Goal: Task Accomplishment & Management: Complete application form

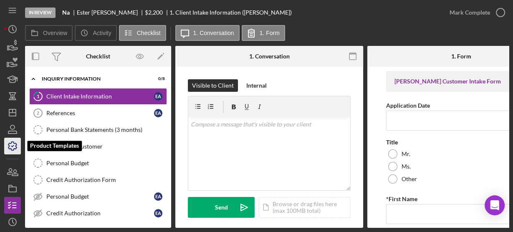
click at [11, 145] on icon "button" at bounding box center [12, 146] width 21 height 21
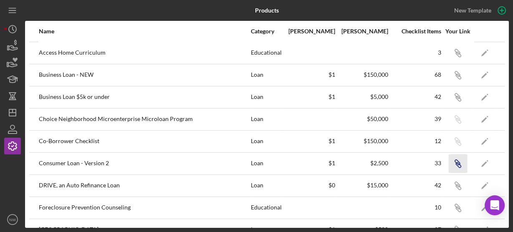
click at [452, 164] on icon "Icon/Link" at bounding box center [457, 163] width 19 height 19
click at [10, 112] on icon "Icon/Dashboard" at bounding box center [12, 112] width 21 height 21
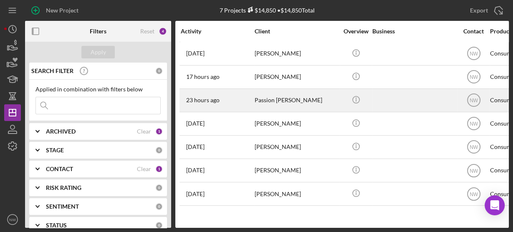
click at [267, 99] on div "Passion [PERSON_NAME]" at bounding box center [296, 100] width 83 height 22
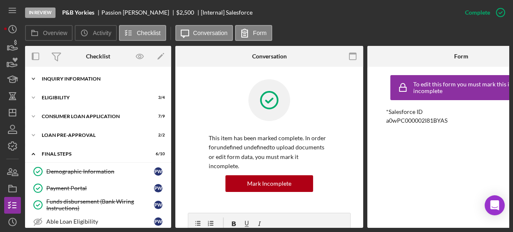
click at [37, 80] on icon "Icon/Expander" at bounding box center [33, 79] width 17 height 17
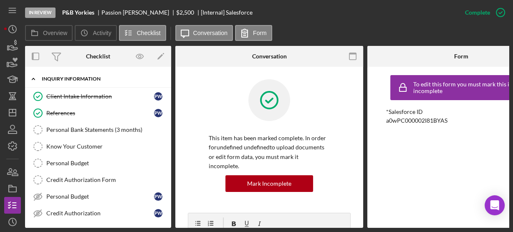
click at [36, 78] on icon "Icon/Expander" at bounding box center [33, 79] width 17 height 17
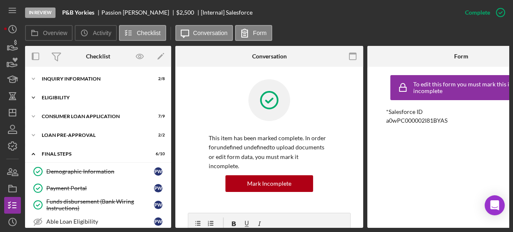
click at [35, 98] on icon "Icon/Expander" at bounding box center [33, 97] width 17 height 17
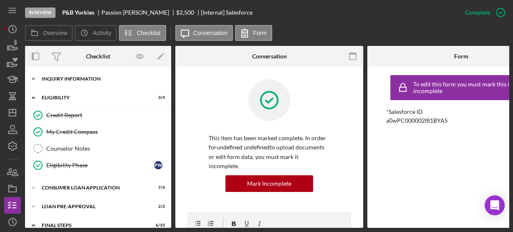
click at [30, 75] on icon "Icon/Expander" at bounding box center [33, 79] width 17 height 17
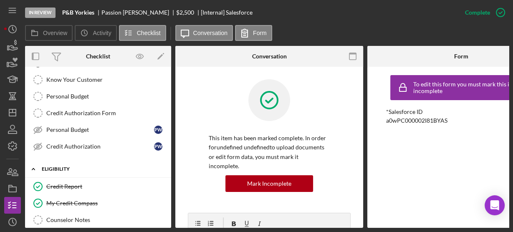
scroll to position [134, 0]
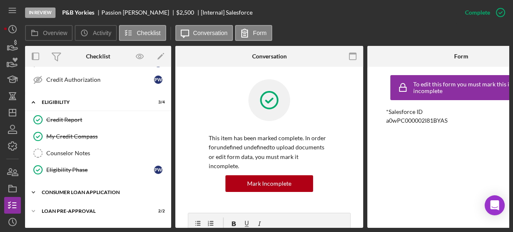
click at [36, 188] on icon "Icon/Expander" at bounding box center [33, 192] width 17 height 17
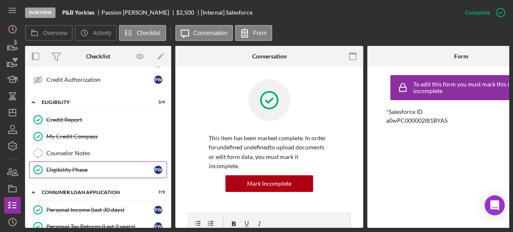
scroll to position [200, 0]
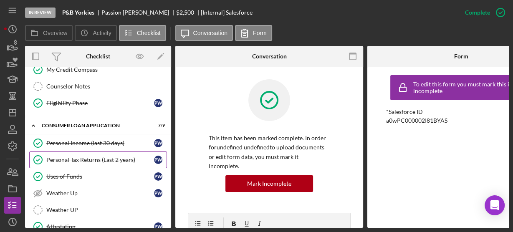
click at [89, 151] on link "Personal Tax Returns (Last 2 years) Personal Tax Returns (Last 2 years) P W" at bounding box center [98, 159] width 138 height 17
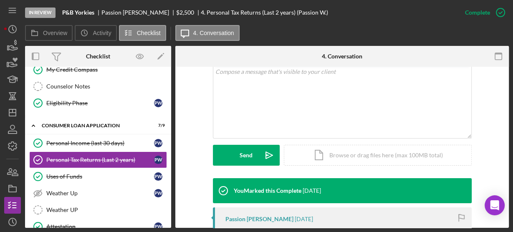
scroll to position [300, 0]
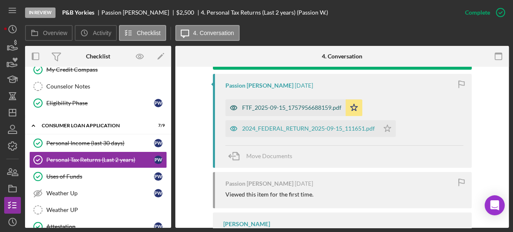
click at [252, 110] on div "FTF_2025-09-15_1757956688159.pdf" at bounding box center [291, 107] width 99 height 7
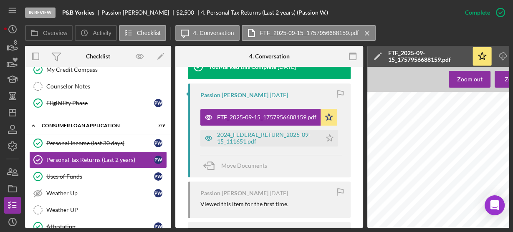
scroll to position [534, 0]
click at [242, 131] on div "2024_FEDERAL_RETURN_2025-09-15_111651.pdf" at bounding box center [267, 137] width 100 height 13
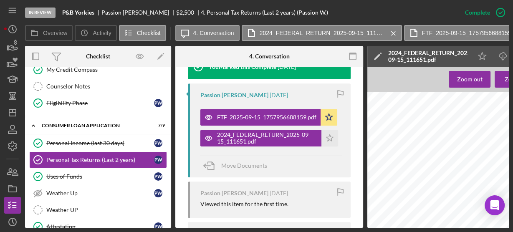
scroll to position [334, 0]
click at [10, 114] on icon "Icon/Dashboard" at bounding box center [12, 112] width 21 height 21
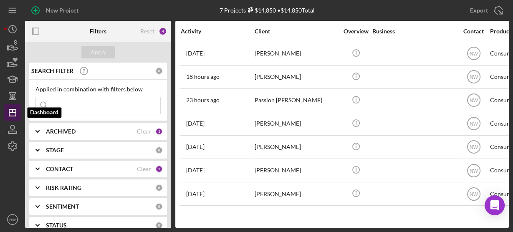
click at [15, 113] on icon "Icon/Dashboard" at bounding box center [12, 112] width 21 height 21
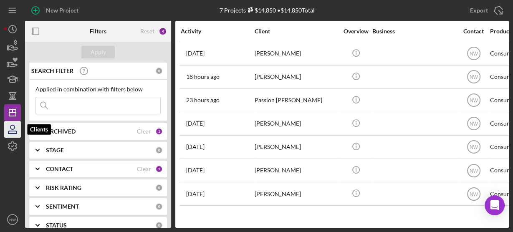
click at [13, 127] on icon "button" at bounding box center [12, 129] width 21 height 21
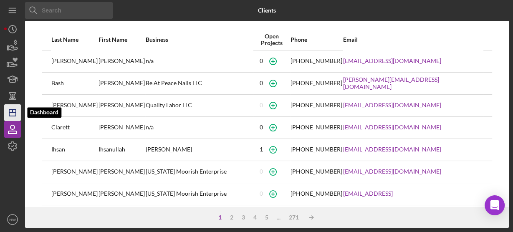
click at [13, 111] on icon "Icon/Dashboard" at bounding box center [12, 112] width 21 height 21
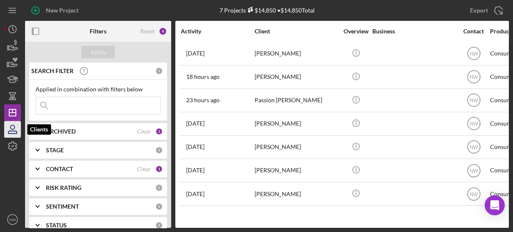
click at [12, 129] on icon "button" at bounding box center [12, 127] width 4 height 4
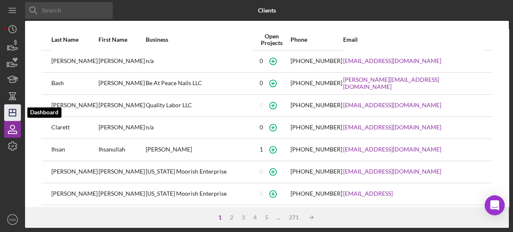
click at [13, 114] on icon "Icon/Dashboard" at bounding box center [12, 112] width 21 height 21
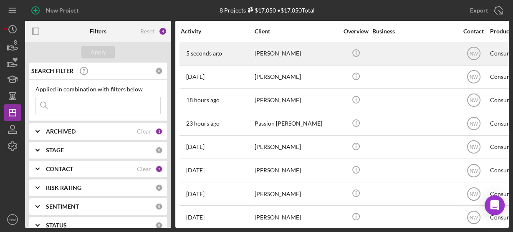
click at [280, 56] on div "[PERSON_NAME]" at bounding box center [296, 54] width 83 height 22
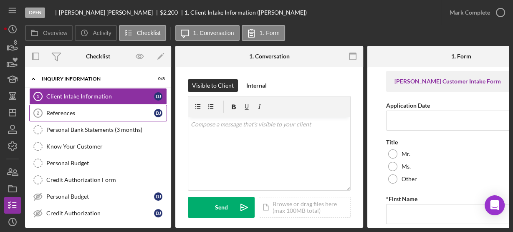
click at [64, 116] on link "References 2 References D J" at bounding box center [98, 113] width 138 height 17
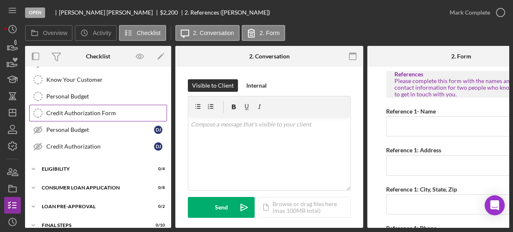
scroll to position [96, 0]
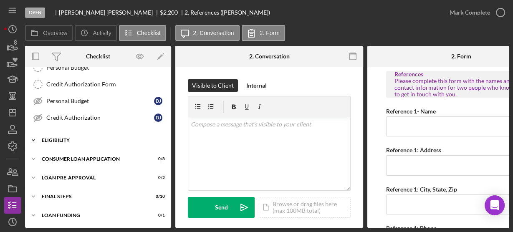
click at [32, 139] on polyline at bounding box center [33, 140] width 3 height 2
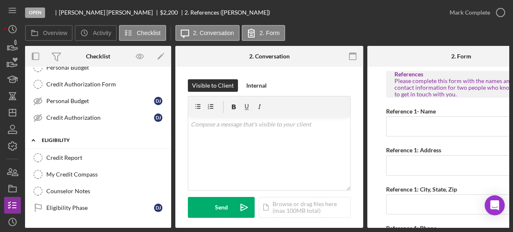
click at [35, 135] on icon "Icon/Expander" at bounding box center [33, 140] width 17 height 17
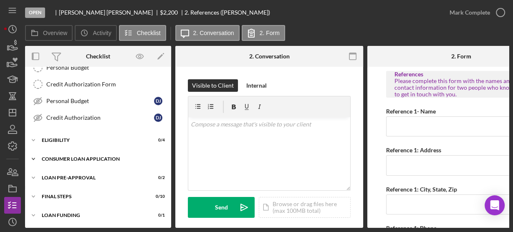
click at [35, 152] on icon "Icon/Expander" at bounding box center [33, 159] width 17 height 17
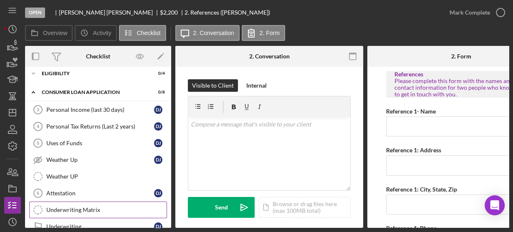
scroll to position [229, 0]
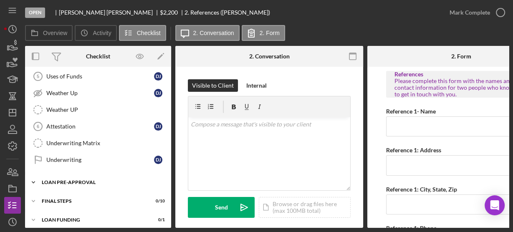
click at [33, 176] on icon "Icon/Expander" at bounding box center [33, 182] width 17 height 17
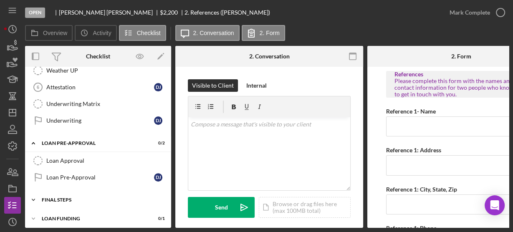
click at [33, 192] on icon "Icon/Expander" at bounding box center [33, 200] width 17 height 17
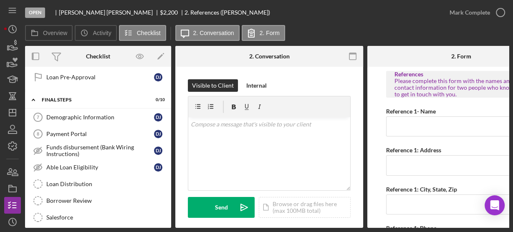
scroll to position [435, 0]
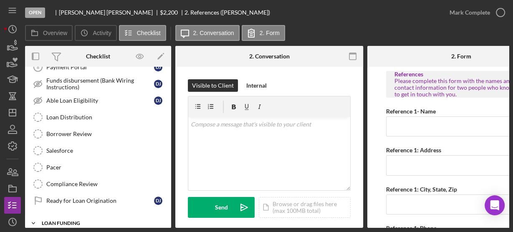
click at [35, 215] on icon "Icon/Expander" at bounding box center [33, 223] width 17 height 17
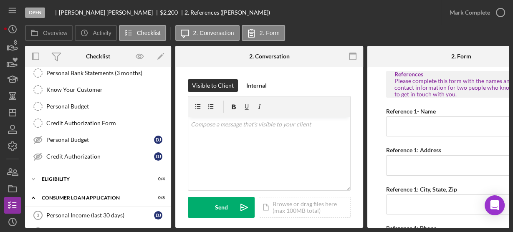
scroll to position [0, 0]
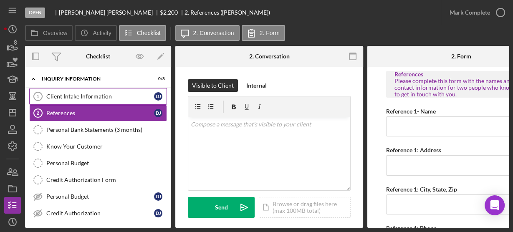
click at [72, 97] on div "Client Intake Information" at bounding box center [100, 96] width 108 height 7
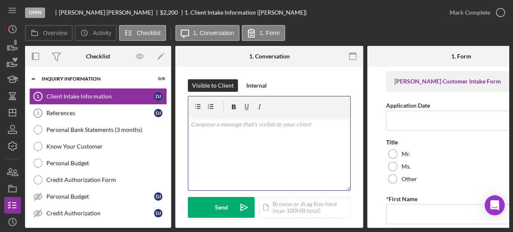
click at [251, 129] on div "v Color teal Color pink Remove color Add row above Add row below Add column bef…" at bounding box center [269, 153] width 162 height 73
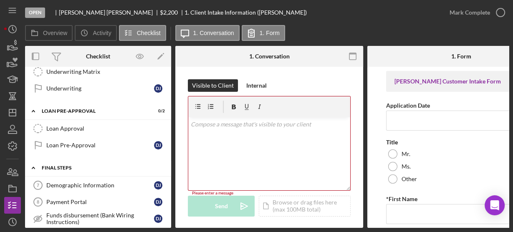
scroll to position [401, 0]
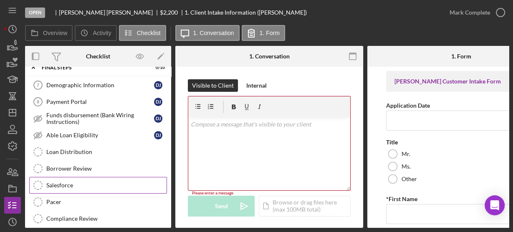
click at [45, 175] on icon "Salesforce" at bounding box center [38, 185] width 21 height 21
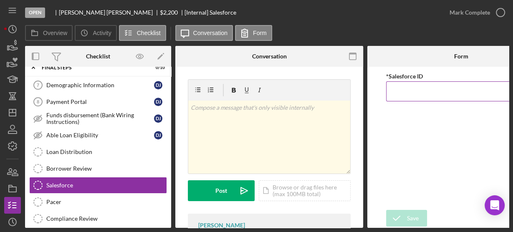
paste input "a0wPC000002LcdpYAC"
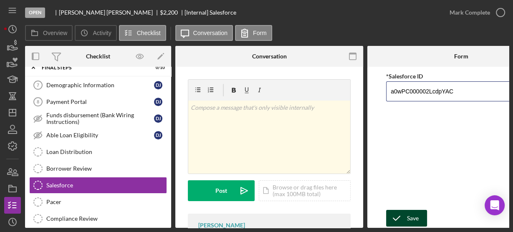
type input "a0wPC000002LcdpYAC"
click at [407, 212] on div "Save" at bounding box center [413, 218] width 12 height 17
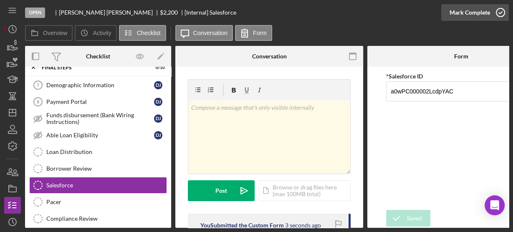
click at [500, 13] on icon "button" at bounding box center [500, 12] width 21 height 21
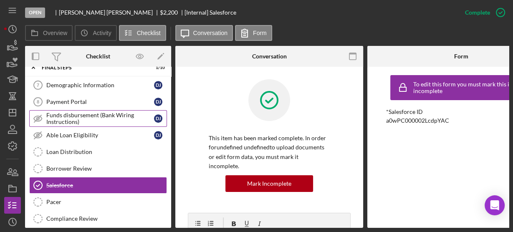
scroll to position [457, 0]
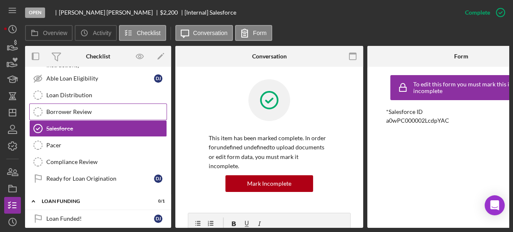
click at [55, 109] on div "Borrower Review" at bounding box center [106, 112] width 120 height 7
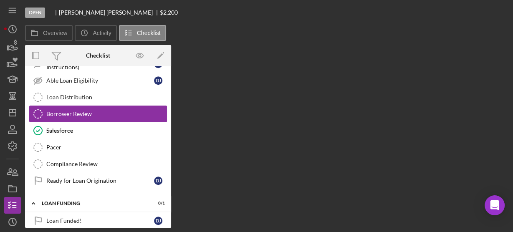
scroll to position [455, 0]
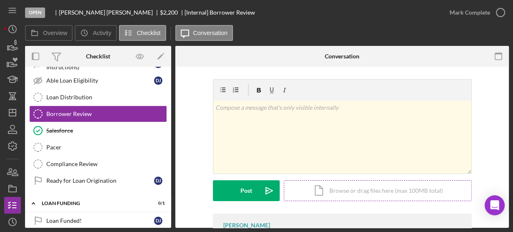
click at [332, 193] on div "Icon/Document Browse or drag files here (max 100MB total) Tap to choose files o…" at bounding box center [378, 190] width 188 height 21
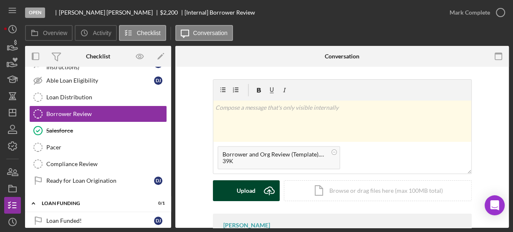
click at [244, 192] on div "Upload" at bounding box center [246, 190] width 19 height 21
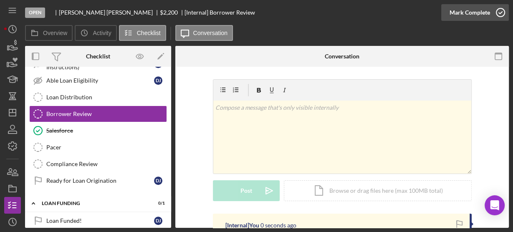
click at [501, 12] on icon "button" at bounding box center [500, 12] width 21 height 21
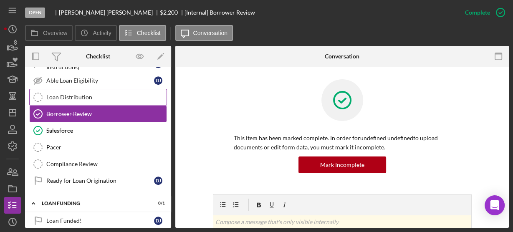
click at [88, 94] on div "Loan Distribution" at bounding box center [106, 97] width 120 height 7
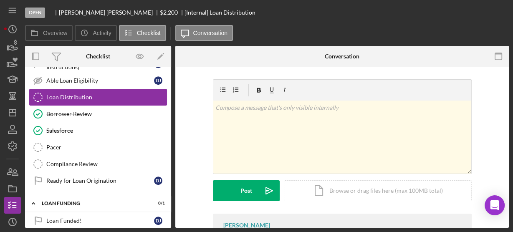
scroll to position [455, 0]
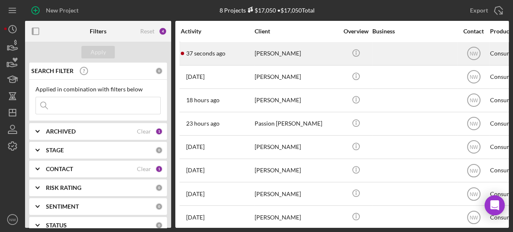
click at [257, 53] on div "[PERSON_NAME]" at bounding box center [296, 54] width 83 height 22
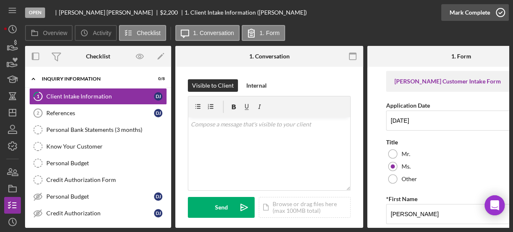
click at [501, 8] on circle "button" at bounding box center [500, 12] width 8 height 8
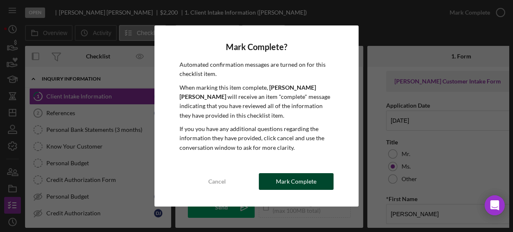
click at [302, 182] on div "Mark Complete" at bounding box center [296, 181] width 40 height 17
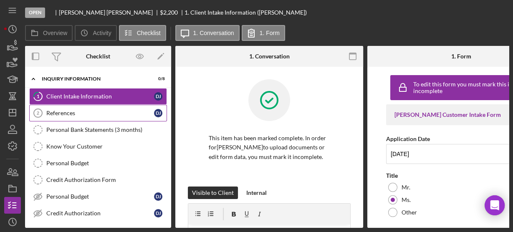
click at [92, 111] on div "References" at bounding box center [100, 113] width 108 height 7
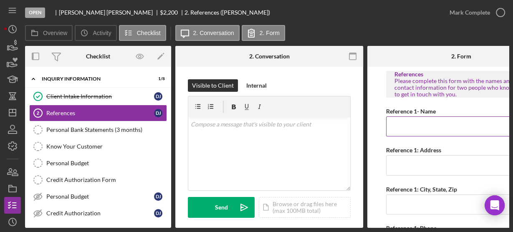
click at [416, 124] on input "Reference 1- Name" at bounding box center [461, 126] width 150 height 20
click at [419, 124] on input "Reference 1- Name" at bounding box center [461, 126] width 150 height 20
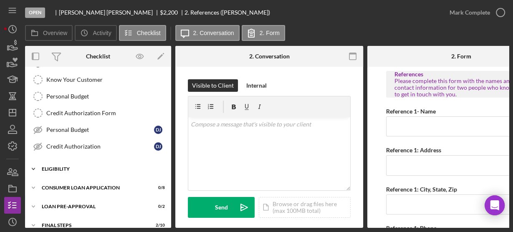
click at [34, 168] on polyline at bounding box center [33, 169] width 3 height 2
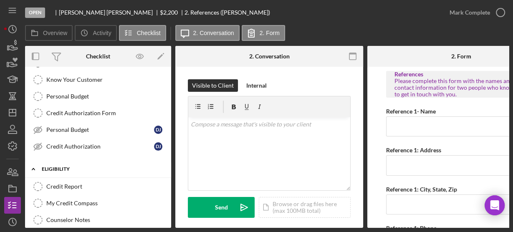
scroll to position [166, 0]
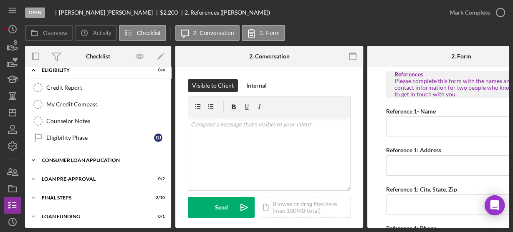
click at [35, 154] on icon "Icon/Expander" at bounding box center [33, 160] width 17 height 17
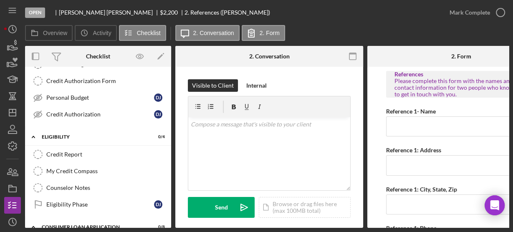
scroll to position [0, 0]
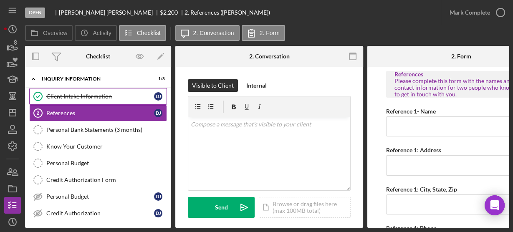
click at [55, 95] on div "Client Intake Information" at bounding box center [100, 96] width 108 height 7
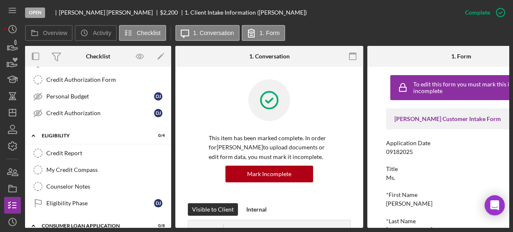
scroll to position [200, 0]
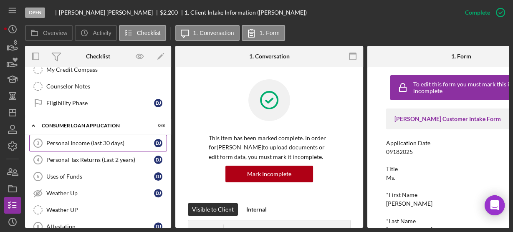
click at [50, 140] on div "Personal Income (last 30 days)" at bounding box center [100, 143] width 108 height 7
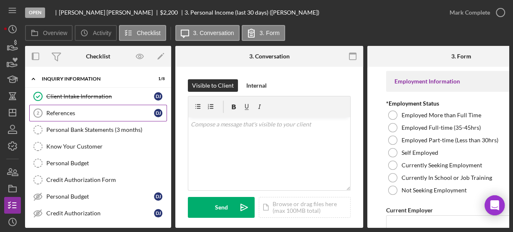
click at [77, 111] on div "References" at bounding box center [100, 113] width 108 height 7
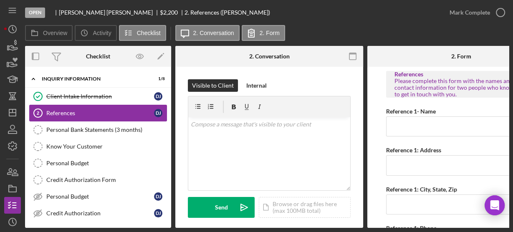
type input "Shidya sullivan"
type input "1944 Clara"
type input "Saint louis Missouri 63115"
type input "(314) 357-9971"
type input "Rochella Bea"
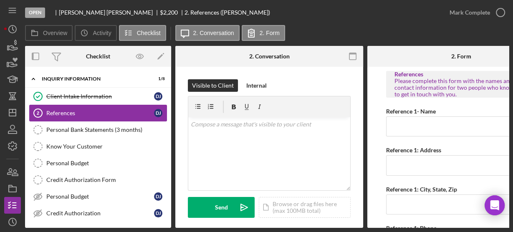
type input "4981 thrush ave"
type input "Saint Louis Missouri 63120"
type input "(314) 381-8400"
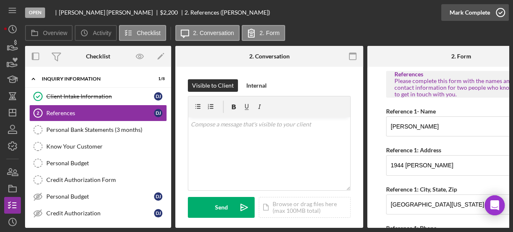
click at [497, 12] on icon "button" at bounding box center [500, 12] width 21 height 21
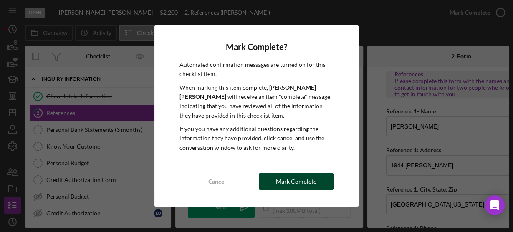
click at [278, 185] on div "Mark Complete" at bounding box center [296, 181] width 40 height 17
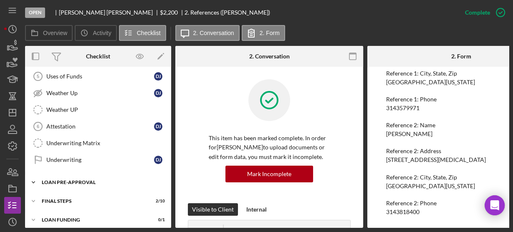
scroll to position [301, 0]
click at [35, 173] on icon "Icon/Expander" at bounding box center [33, 181] width 17 height 17
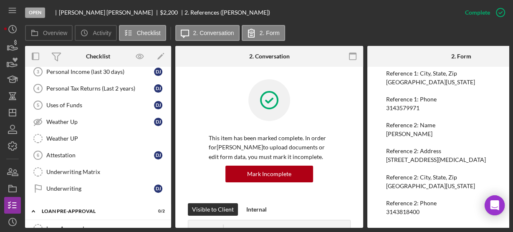
scroll to position [205, 0]
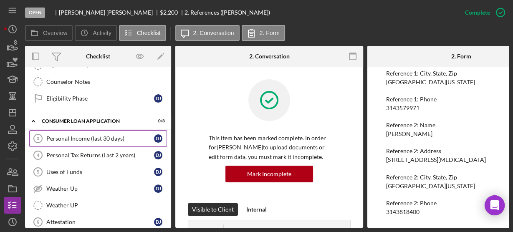
click at [98, 135] on div "Personal Income (last 30 days)" at bounding box center [100, 138] width 108 height 7
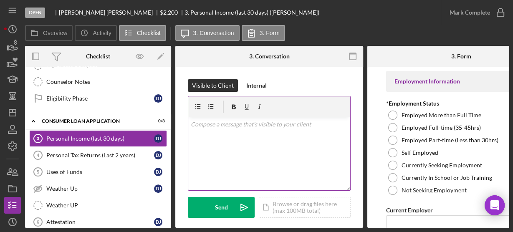
type input "Hyatt"
type input "Housekeeping"
type input "04/2022"
type input "$3,000"
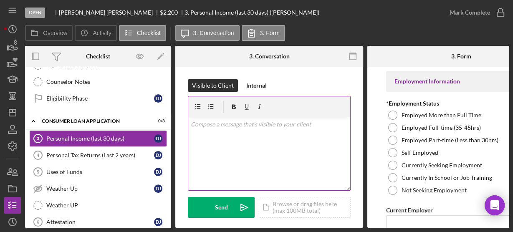
type input "5"
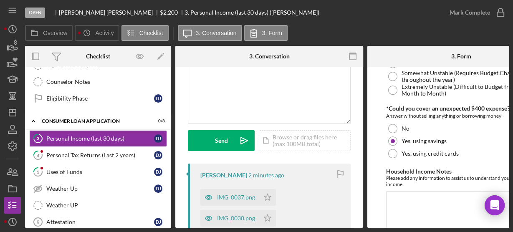
scroll to position [100, 0]
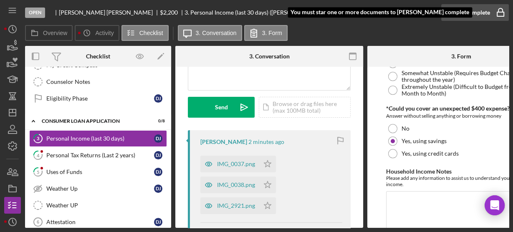
click at [500, 10] on icon "button" at bounding box center [500, 12] width 21 height 21
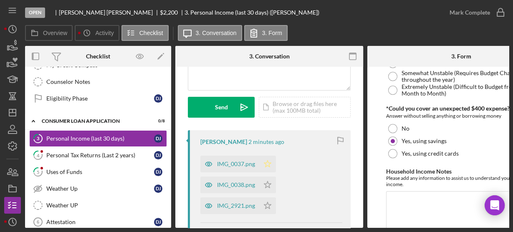
click at [266, 161] on icon "Icon/Star" at bounding box center [267, 164] width 17 height 17
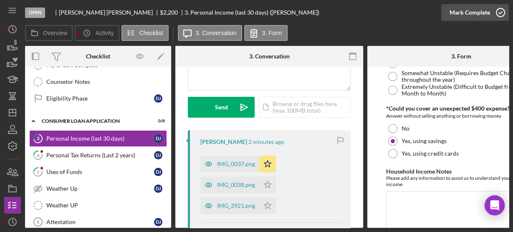
click at [498, 10] on icon "button" at bounding box center [500, 12] width 21 height 21
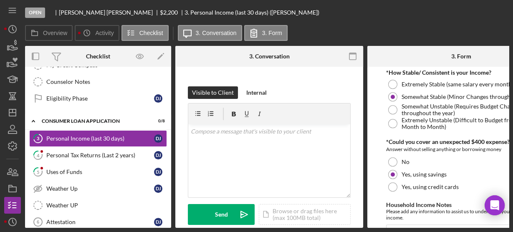
scroll to position [568, 0]
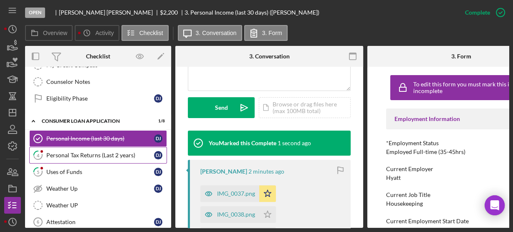
click at [74, 152] on div "Personal Tax Returns (Last 2 years)" at bounding box center [100, 155] width 108 height 7
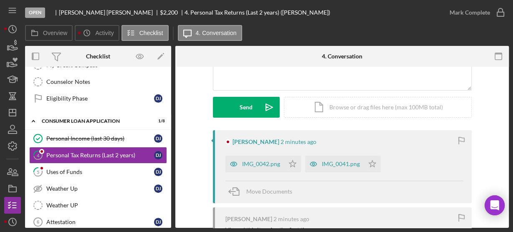
scroll to position [167, 0]
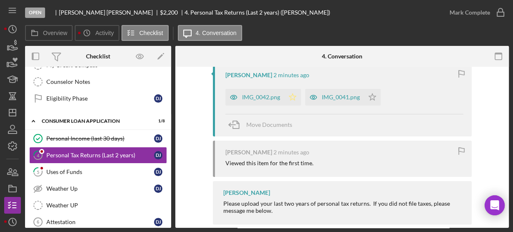
click at [290, 94] on icon "Icon/Star" at bounding box center [292, 97] width 17 height 17
click at [259, 99] on div "IMG_0042.png" at bounding box center [261, 97] width 38 height 7
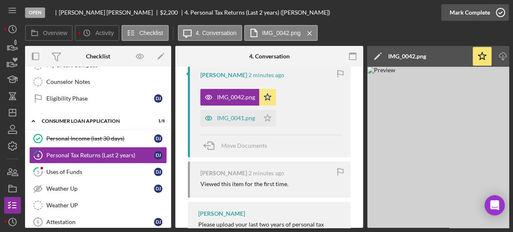
click at [497, 9] on circle "button" at bounding box center [500, 12] width 8 height 8
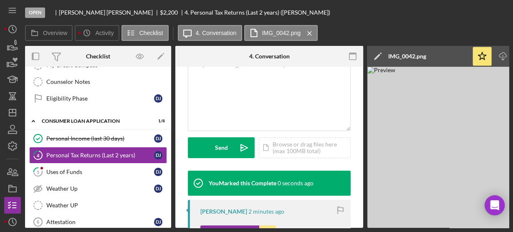
scroll to position [320, 0]
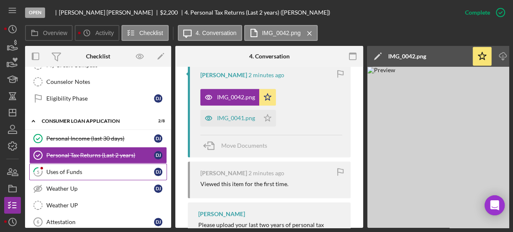
click at [83, 169] on div "Uses of Funds" at bounding box center [100, 172] width 108 height 7
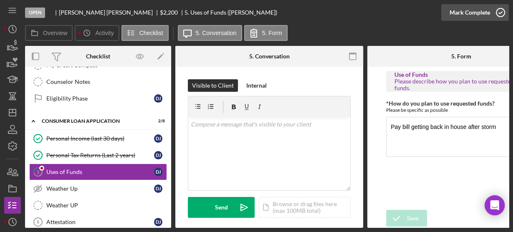
click at [501, 14] on icon "button" at bounding box center [500, 12] width 21 height 21
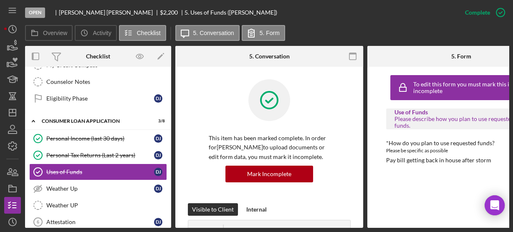
scroll to position [272, 0]
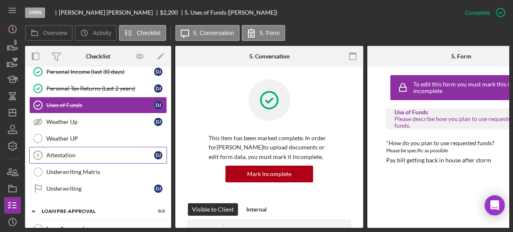
click at [64, 152] on div "Attestation" at bounding box center [100, 155] width 108 height 7
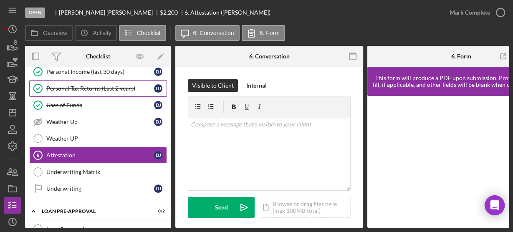
scroll to position [205, 0]
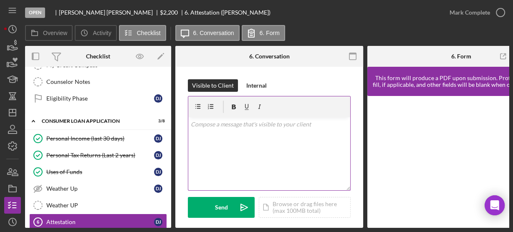
click at [212, 142] on div "v Color teal Color pink Remove color Add row above Add row below Add column bef…" at bounding box center [269, 153] width 162 height 73
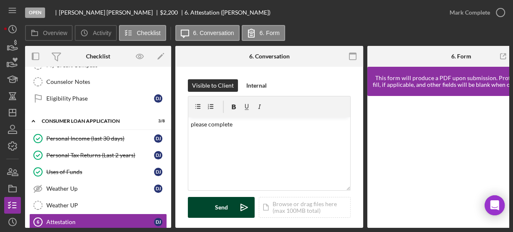
click at [218, 201] on div "Send" at bounding box center [221, 207] width 13 height 21
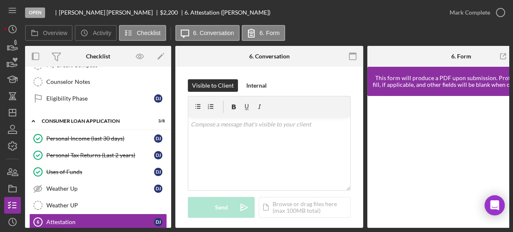
scroll to position [272, 0]
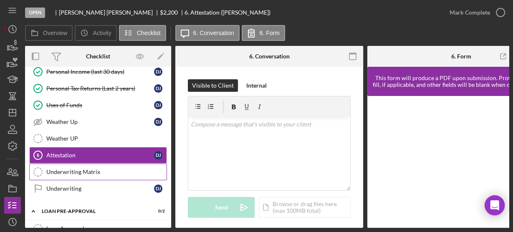
click at [76, 169] on div "Underwriting Matrix" at bounding box center [106, 172] width 120 height 7
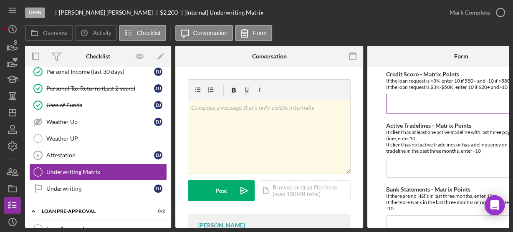
click at [427, 99] on input "Credit Score - Matrix Points" at bounding box center [461, 104] width 150 height 20
click at [404, 104] on input "Credit Score - Matrix Points" at bounding box center [461, 104] width 150 height 20
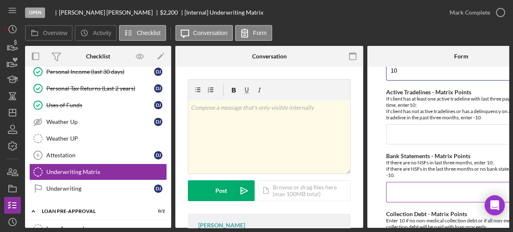
scroll to position [67, 0]
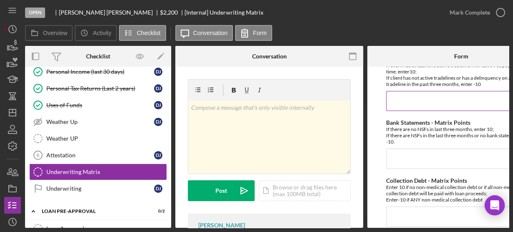
type input "10"
click at [397, 102] on input "Active Tradelines - Matrix Points" at bounding box center [461, 101] width 150 height 20
type input "10"
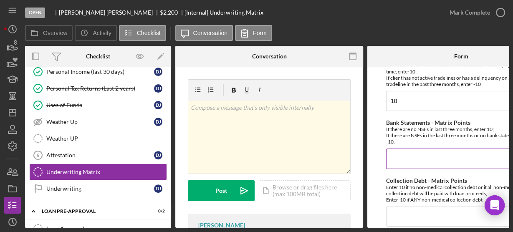
click at [409, 157] on input "Bank Statements - Matrix Points" at bounding box center [461, 159] width 150 height 20
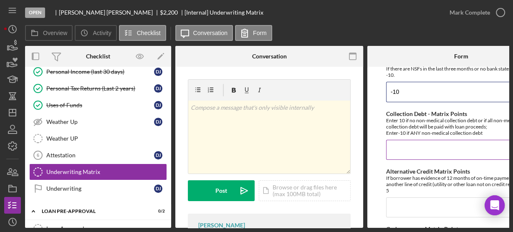
type input "-10"
click at [411, 150] on input "Collection Debt - Matrix Points" at bounding box center [461, 150] width 150 height 20
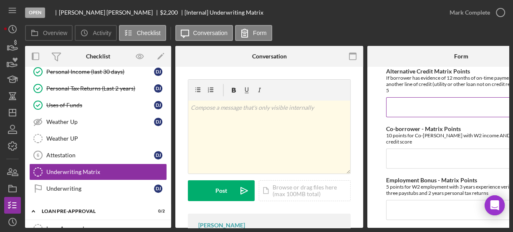
type input "-10"
click at [401, 107] on input "Alternative Credit Matrix Points" at bounding box center [461, 107] width 150 height 20
type input "0"
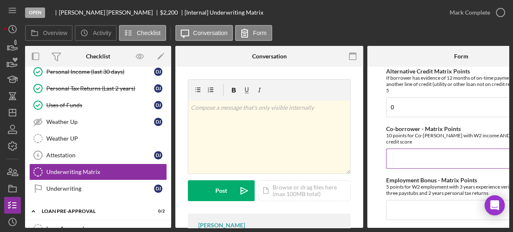
click at [405, 149] on input "Co-borrower - Matrix Points" at bounding box center [461, 159] width 150 height 20
type input "0"
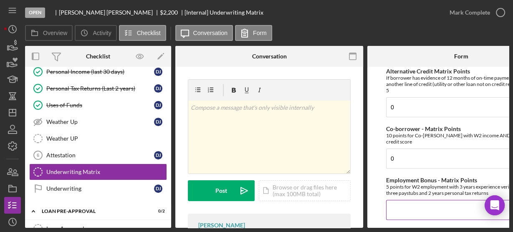
click at [406, 200] on input "Employment Bonus - Matrix Points" at bounding box center [461, 210] width 150 height 20
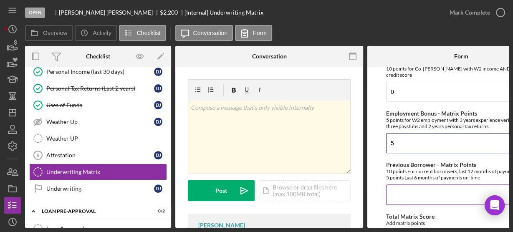
type input "5"
click at [400, 192] on input "Previous Borrower - Matrix Points" at bounding box center [461, 194] width 150 height 20
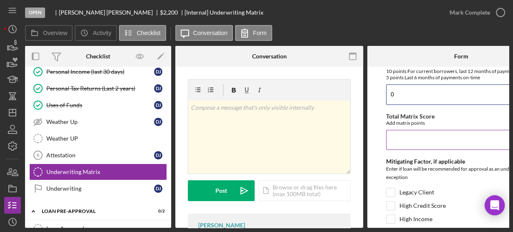
type input "0"
click at [405, 135] on input "Total Matrix Score" at bounding box center [461, 140] width 150 height 20
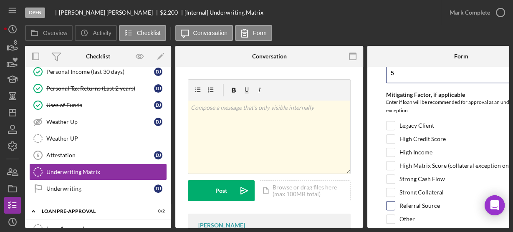
type input "5"
click at [389, 202] on input "Referral Source" at bounding box center [390, 206] width 8 height 8
checkbox input "true"
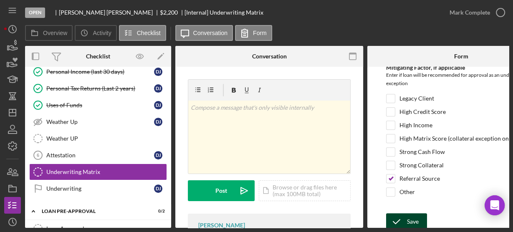
click at [401, 212] on icon "submit" at bounding box center [396, 221] width 21 height 21
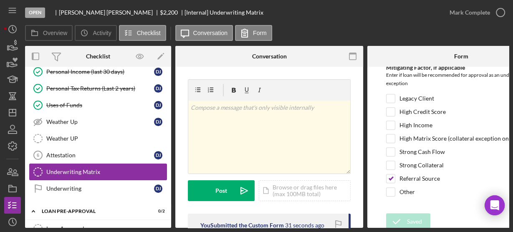
scroll to position [305, 0]
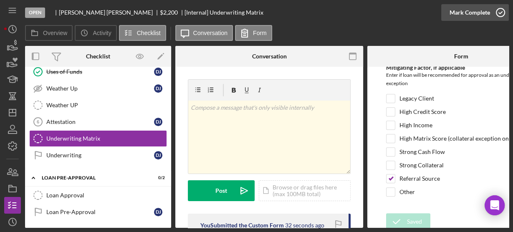
click at [500, 12] on icon "button" at bounding box center [500, 12] width 21 height 21
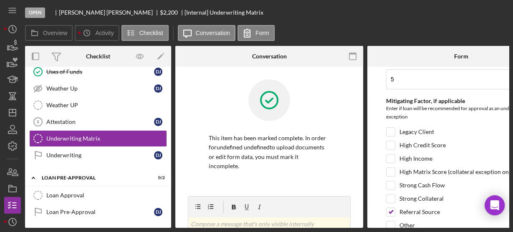
scroll to position [528, 0]
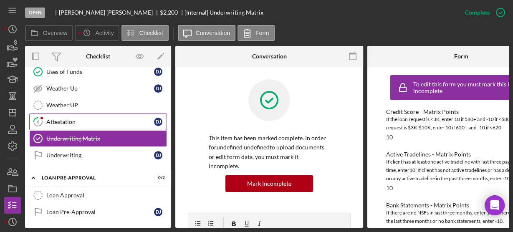
click at [50, 119] on div "Attestation" at bounding box center [100, 122] width 108 height 7
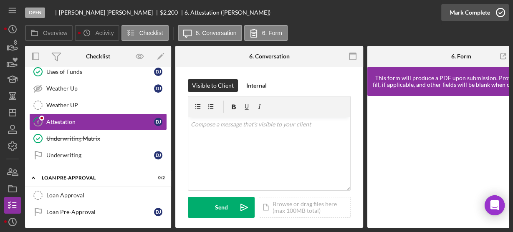
click at [499, 15] on icon "button" at bounding box center [500, 12] width 21 height 21
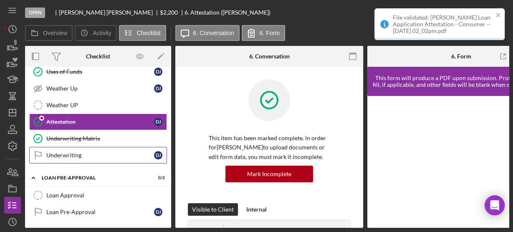
scroll to position [338, 0]
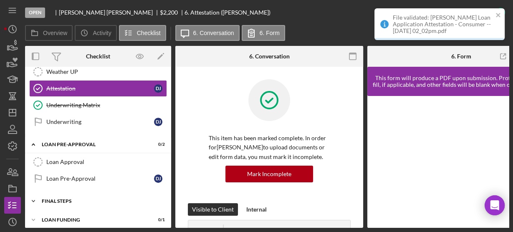
click at [32, 193] on icon "Icon/Expander" at bounding box center [33, 201] width 17 height 17
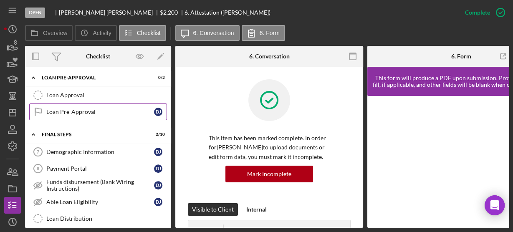
scroll to position [439, 0]
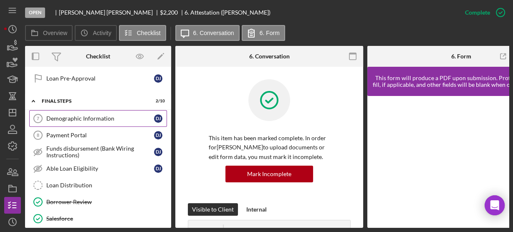
click at [89, 115] on div "Demographic Information" at bounding box center [100, 118] width 108 height 7
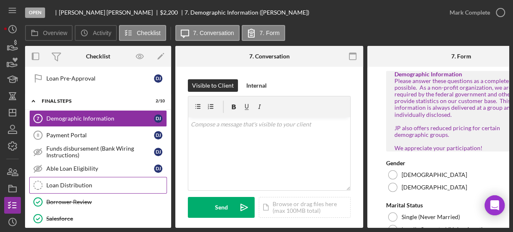
click at [89, 182] on div "Loan Distribution" at bounding box center [106, 185] width 120 height 7
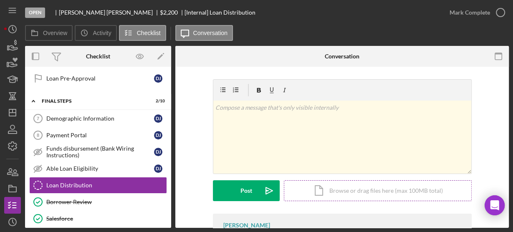
click at [313, 191] on div "Icon/Document Browse or drag files here (max 100MB total) Tap to choose files o…" at bounding box center [378, 190] width 188 height 21
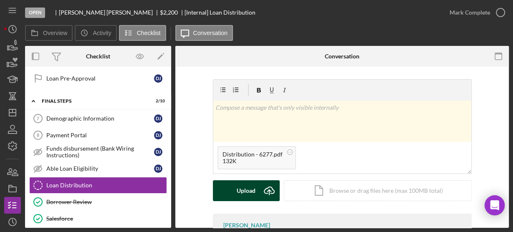
click at [250, 186] on div "Upload" at bounding box center [246, 190] width 19 height 21
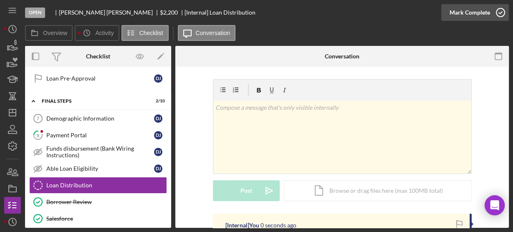
click at [498, 13] on icon "button" at bounding box center [500, 12] width 21 height 21
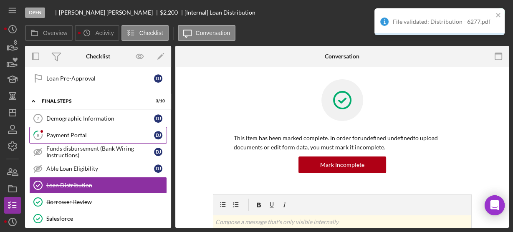
click at [53, 132] on div "Payment Portal" at bounding box center [100, 135] width 108 height 7
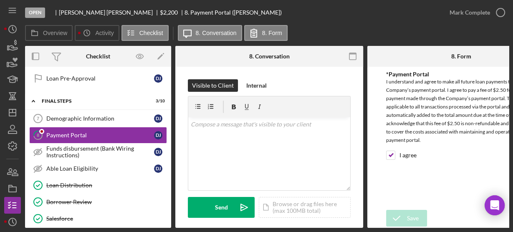
click at [0, 0] on icon "button" at bounding box center [0, 0] width 0 height 0
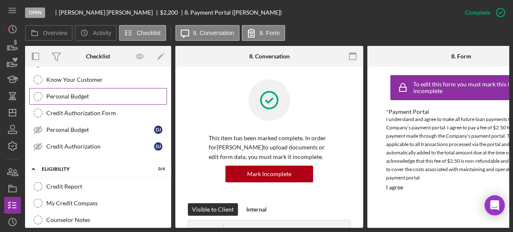
scroll to position [134, 0]
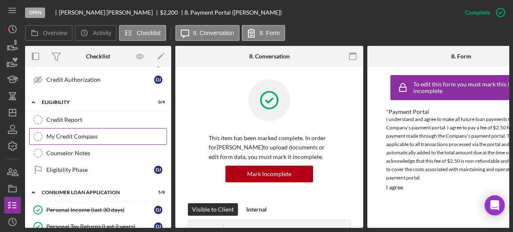
click at [58, 135] on div "My Credit Compass" at bounding box center [106, 136] width 120 height 7
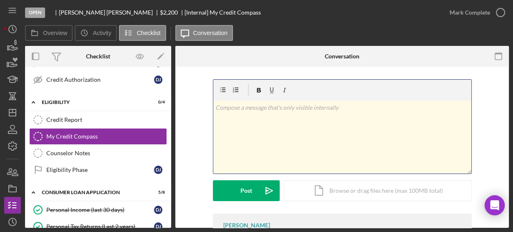
click at [227, 122] on div "v Color teal Color pink Remove color Add row above Add row below Add column bef…" at bounding box center [342, 137] width 258 height 73
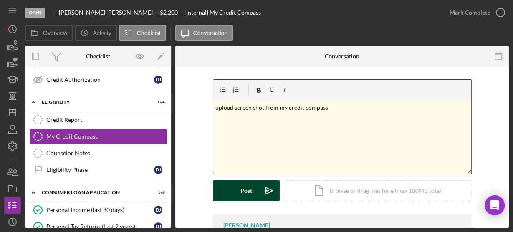
click at [241, 188] on div "Post" at bounding box center [246, 190] width 12 height 21
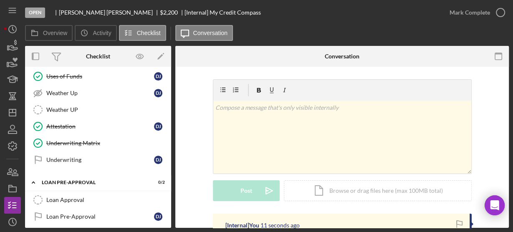
scroll to position [334, 0]
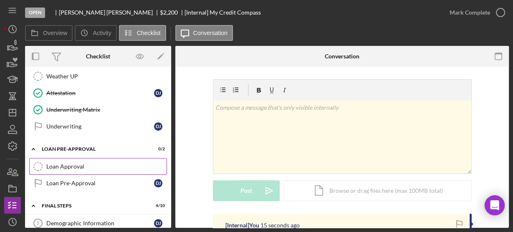
click at [83, 163] on div "Loan Approval" at bounding box center [106, 166] width 120 height 7
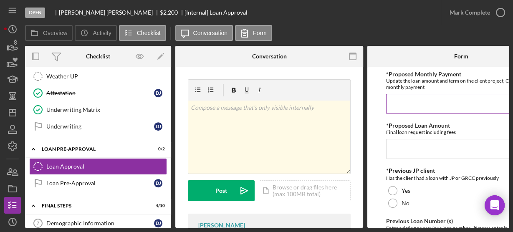
click at [401, 105] on input "*Proposed Monthly Payment" at bounding box center [461, 104] width 150 height 20
type input "$8"
type input "$90.00"
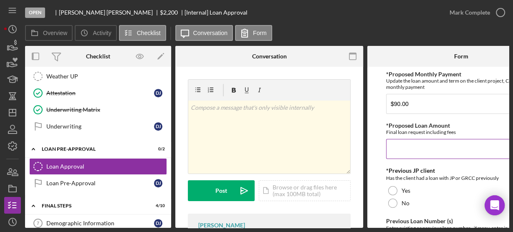
click at [415, 137] on div "*Proposed Loan Amount Final loan request including fees" at bounding box center [461, 140] width 150 height 37
click at [417, 146] on input "*Proposed Loan Amount" at bounding box center [461, 149] width 150 height 20
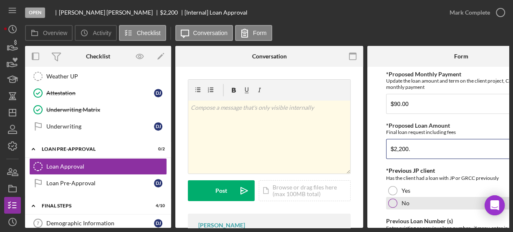
type input "$2,200."
click at [392, 200] on div at bounding box center [392, 203] width 9 height 9
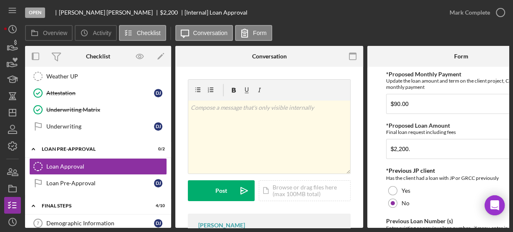
scroll to position [100, 0]
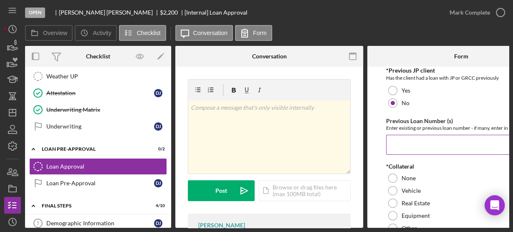
click at [403, 147] on input "Previous Loan Number (s)" at bounding box center [461, 145] width 150 height 20
type input "n/a"
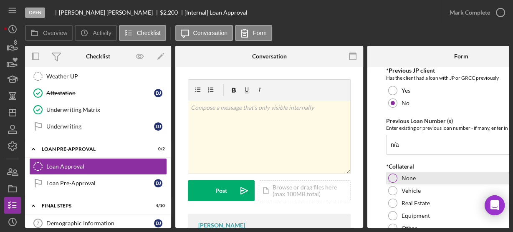
click at [392, 177] on div at bounding box center [392, 178] width 9 height 9
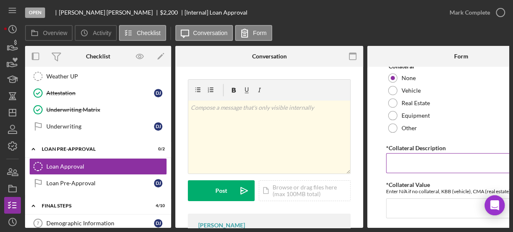
click at [395, 164] on input "*Collateral Description" at bounding box center [461, 163] width 150 height 20
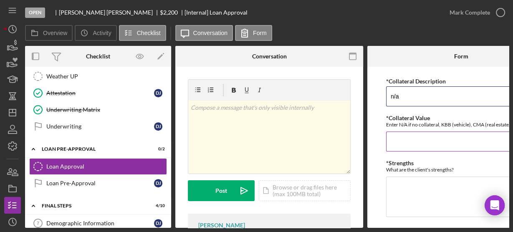
type input "n/a"
click at [409, 140] on input "*Collateral Value" at bounding box center [461, 141] width 150 height 20
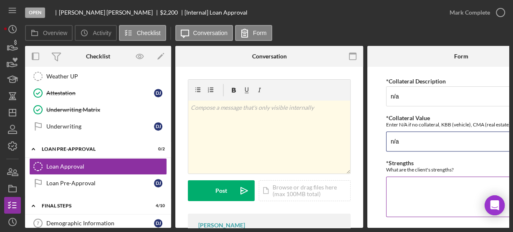
type input "n/a"
click at [411, 188] on textarea "*Strengths" at bounding box center [461, 197] width 150 height 40
click at [421, 184] on textarea "referral - rovchelle Bea" at bounding box center [461, 197] width 150 height 40
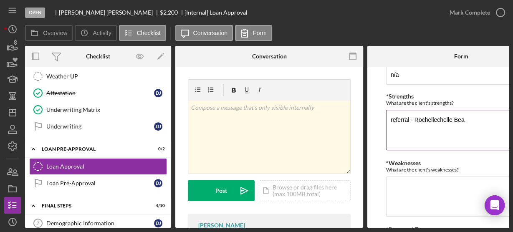
click at [451, 117] on textarea "referral - Rochellechelle Bea" at bounding box center [461, 130] width 150 height 40
type textarea "referral - Rochelle Bea"
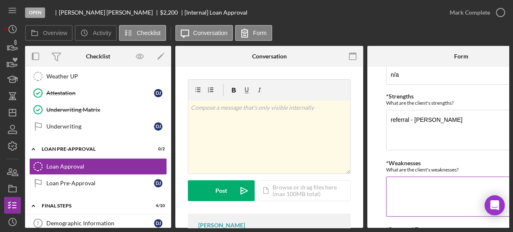
click at [410, 179] on textarea "*Weaknesses" at bounding box center [461, 197] width 150 height 40
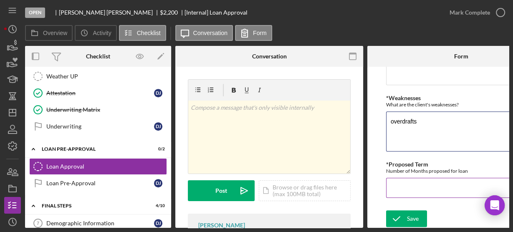
type textarea "overdrafts"
click at [401, 182] on input "*Proposed Term" at bounding box center [461, 188] width 150 height 20
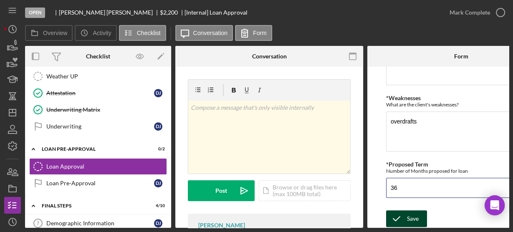
type input "36"
click at [401, 214] on icon "submit" at bounding box center [396, 218] width 21 height 21
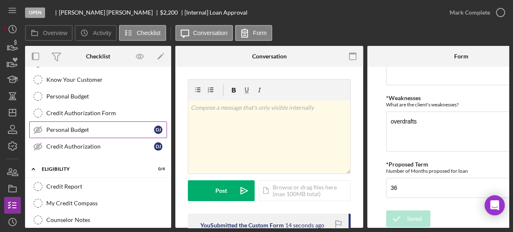
scroll to position [33, 0]
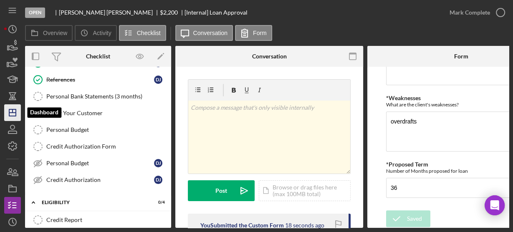
drag, startPoint x: 13, startPoint y: 115, endPoint x: 18, endPoint y: 114, distance: 4.3
click at [13, 114] on icon "Icon/Dashboard" at bounding box center [12, 112] width 21 height 21
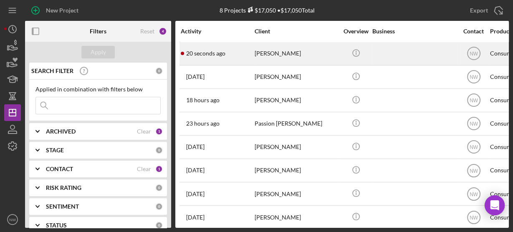
click at [273, 54] on div "[PERSON_NAME]" at bounding box center [296, 54] width 83 height 22
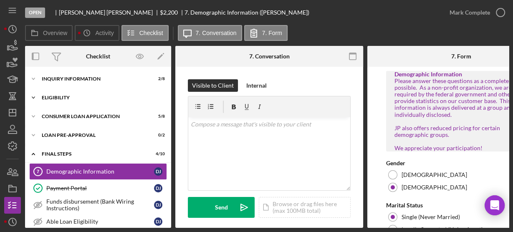
scroll to position [23, 0]
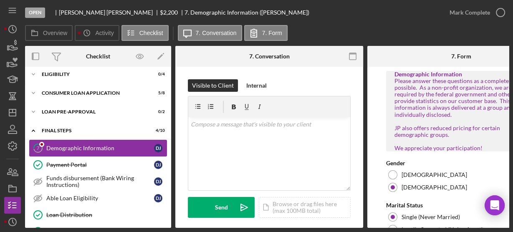
click at [55, 148] on div "Demographic Information" at bounding box center [100, 148] width 108 height 7
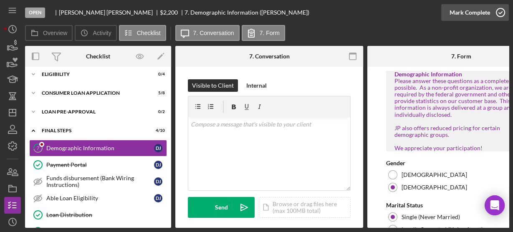
click at [504, 10] on icon "button" at bounding box center [500, 12] width 21 height 21
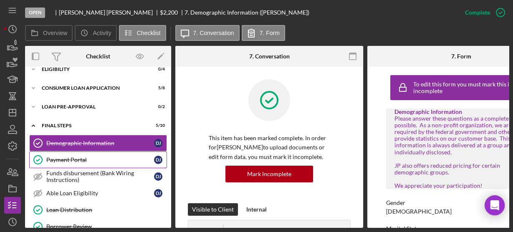
scroll to position [0, 0]
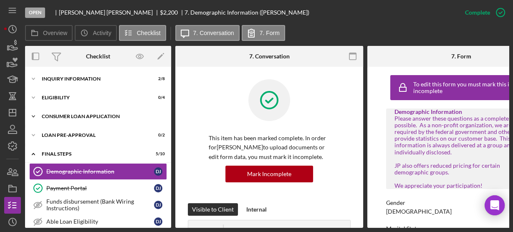
click at [32, 117] on icon "Icon/Expander" at bounding box center [33, 116] width 17 height 17
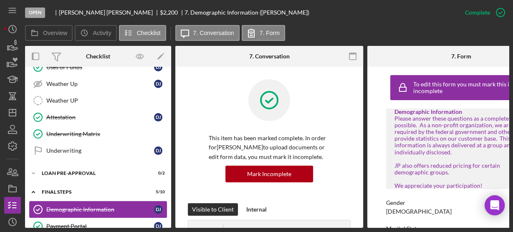
scroll to position [134, 0]
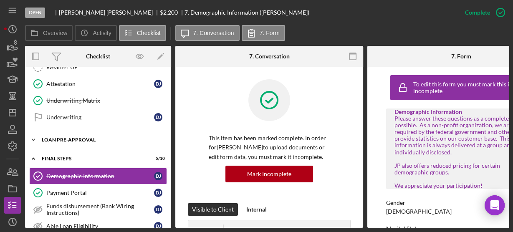
click at [33, 139] on polyline at bounding box center [33, 140] width 3 height 2
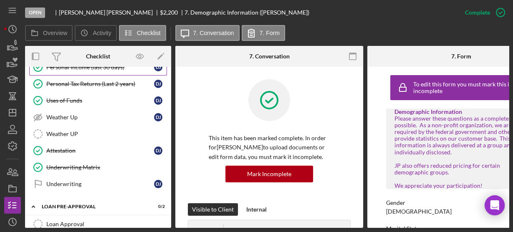
scroll to position [0, 0]
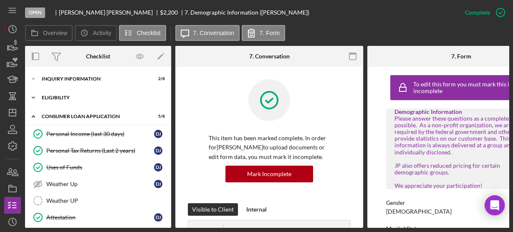
click at [39, 95] on icon "Icon/Expander" at bounding box center [33, 97] width 17 height 17
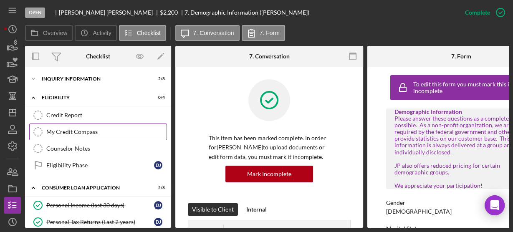
click at [70, 130] on div "My Credit Compass" at bounding box center [106, 132] width 120 height 7
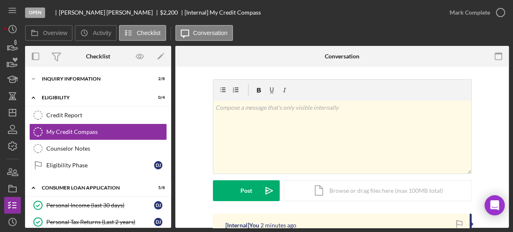
scroll to position [67, 0]
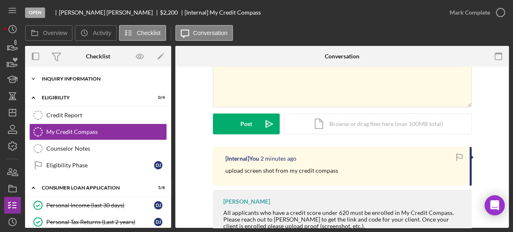
click at [34, 81] on icon "Icon/Expander" at bounding box center [33, 79] width 17 height 17
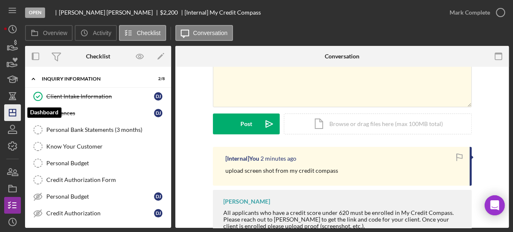
click at [15, 111] on polygon "button" at bounding box center [12, 112] width 7 height 7
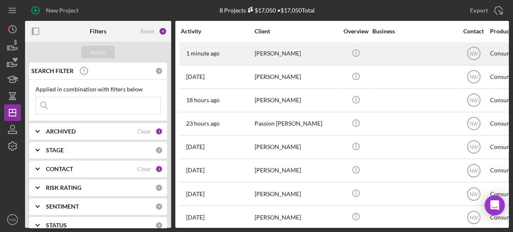
click at [260, 58] on div "[PERSON_NAME]" at bounding box center [296, 54] width 83 height 22
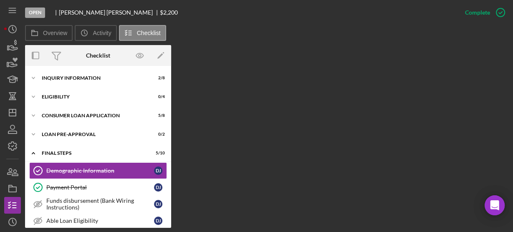
scroll to position [23, 0]
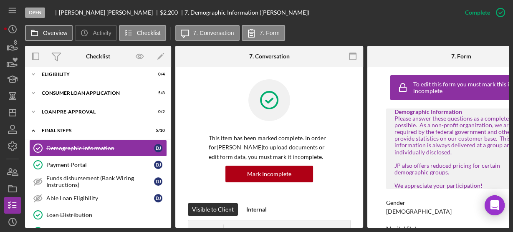
click at [46, 29] on button "Overview" at bounding box center [49, 33] width 48 height 16
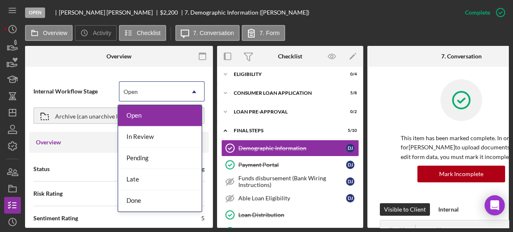
click at [187, 94] on icon "Icon/Dropdown Arrow" at bounding box center [194, 92] width 20 height 20
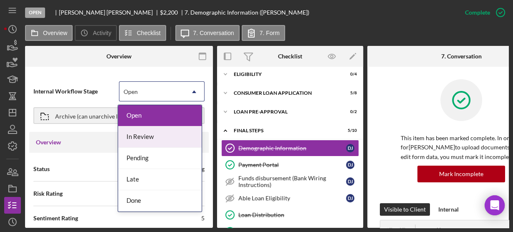
click at [136, 136] on div "In Review" at bounding box center [159, 136] width 83 height 21
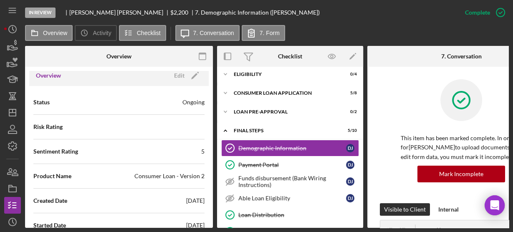
scroll to position [0, 0]
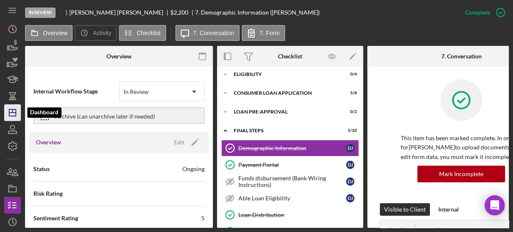
click at [12, 113] on line "button" at bounding box center [12, 113] width 7 height 0
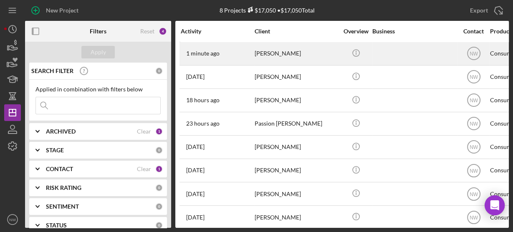
click at [265, 55] on div "[PERSON_NAME]" at bounding box center [296, 54] width 83 height 22
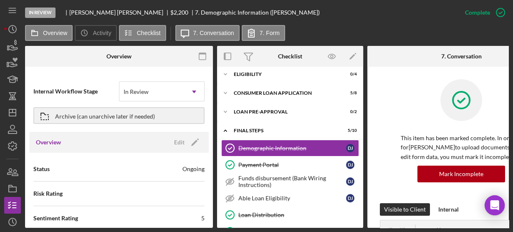
scroll to position [67, 0]
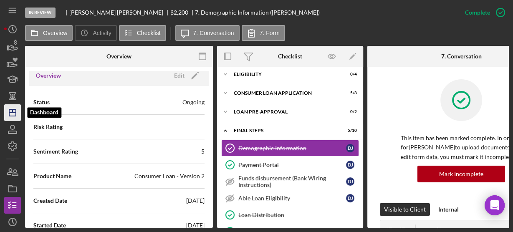
click at [15, 116] on polygon "button" at bounding box center [12, 112] width 7 height 7
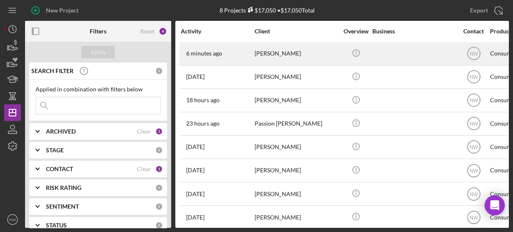
click at [267, 56] on div "[PERSON_NAME]" at bounding box center [296, 54] width 83 height 22
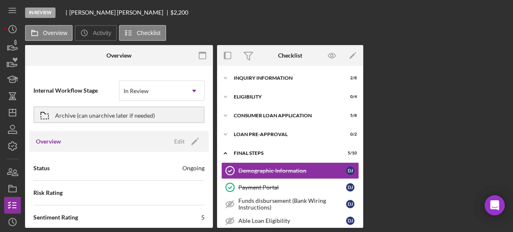
scroll to position [23, 0]
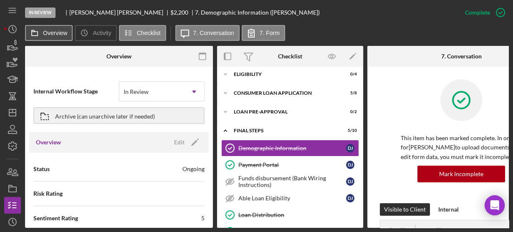
click at [61, 29] on button "Overview" at bounding box center [49, 33] width 48 height 16
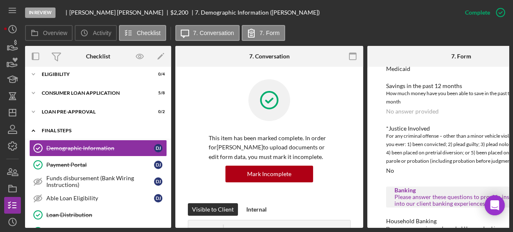
scroll to position [0, 0]
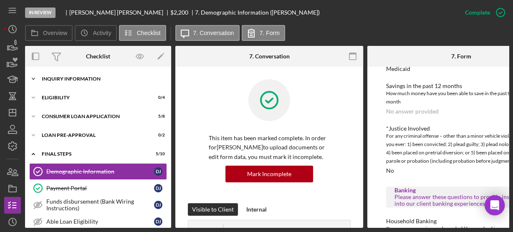
click at [34, 78] on polyline at bounding box center [33, 79] width 3 height 2
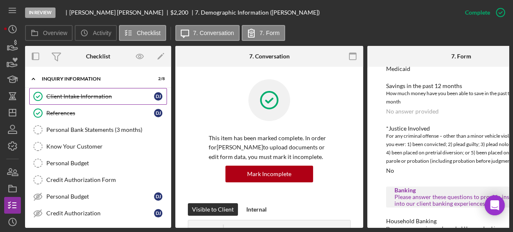
click at [82, 94] on div "Client Intake Information" at bounding box center [100, 96] width 108 height 7
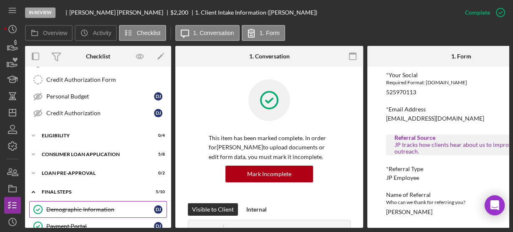
scroll to position [167, 0]
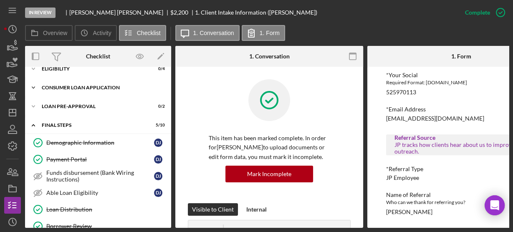
click at [55, 87] on div "Icon/Expander Consumer Loan Application 5 / 8" at bounding box center [98, 87] width 146 height 17
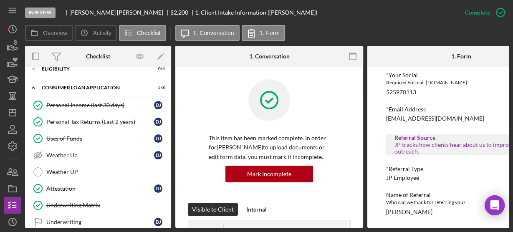
scroll to position [267, 0]
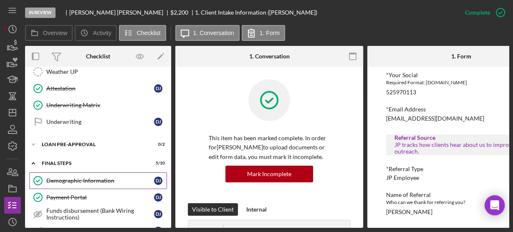
click at [60, 177] on div "Demographic Information" at bounding box center [100, 180] width 108 height 7
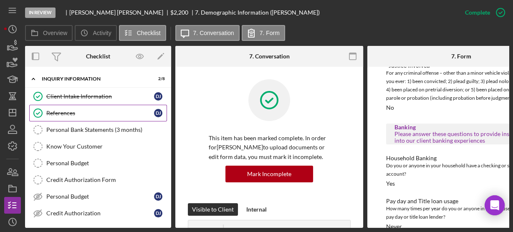
drag, startPoint x: 61, startPoint y: 94, endPoint x: 121, endPoint y: 106, distance: 60.8
click at [61, 94] on div "Client Intake Information" at bounding box center [100, 96] width 108 height 7
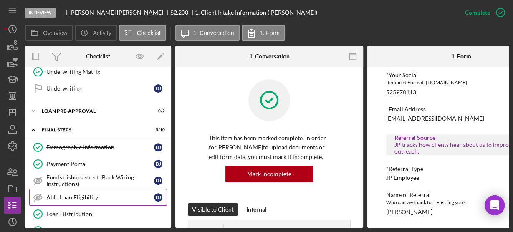
scroll to position [400, 0]
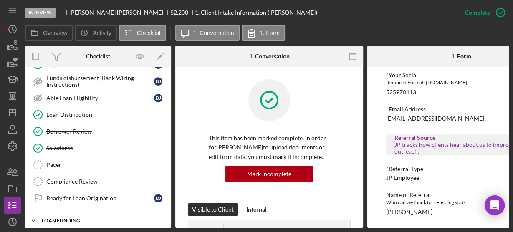
click at [31, 212] on icon "Icon/Expander" at bounding box center [33, 220] width 17 height 17
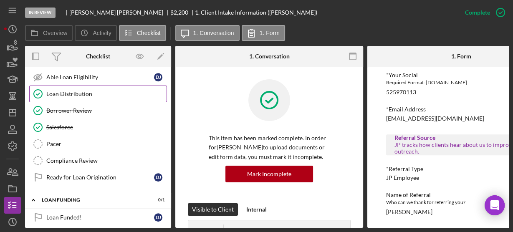
scroll to position [320, 0]
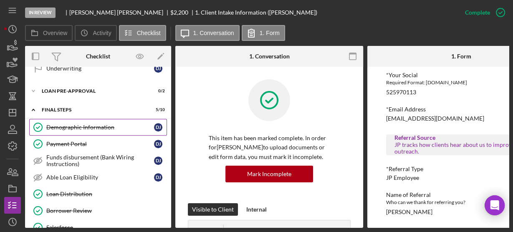
click at [58, 124] on div "Demographic Information" at bounding box center [100, 127] width 108 height 7
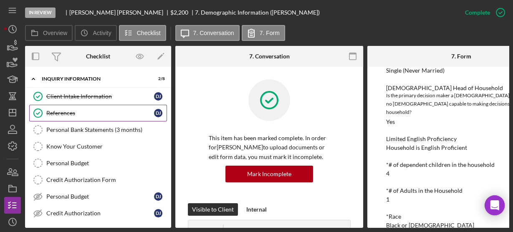
drag, startPoint x: 57, startPoint y: 111, endPoint x: 64, endPoint y: 111, distance: 7.5
click at [57, 111] on div "References" at bounding box center [100, 113] width 108 height 7
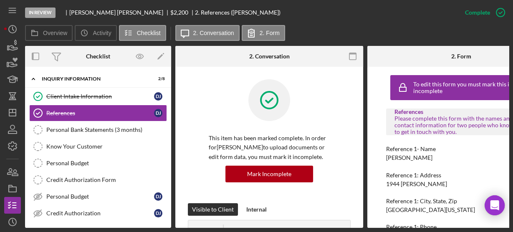
scroll to position [67, 0]
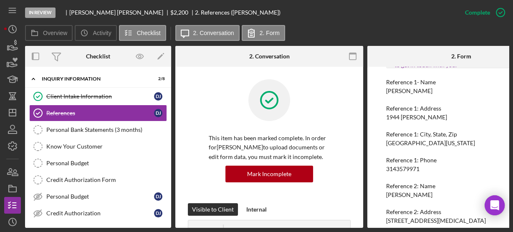
drag, startPoint x: 381, startPoint y: 88, endPoint x: 424, endPoint y: 95, distance: 44.0
click at [424, 95] on div "To edit this form you must mark this item incomplete References Please complete…" at bounding box center [461, 147] width 188 height 161
copy div "Shidya sullivan"
drag, startPoint x: 385, startPoint y: 169, endPoint x: 416, endPoint y: 168, distance: 31.3
click at [426, 169] on div "To edit this form you must mark this item incomplete References Please complete…" at bounding box center [461, 147] width 188 height 161
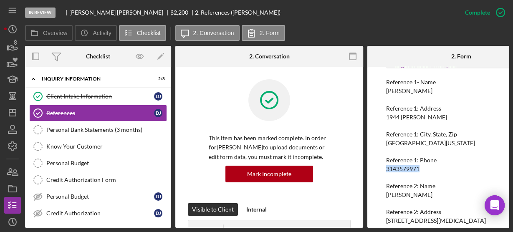
copy div "3143579971"
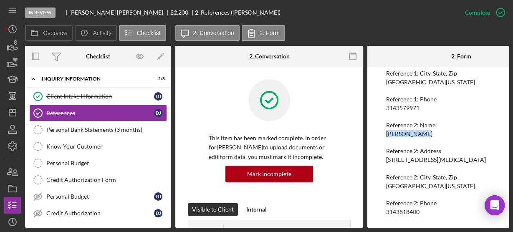
drag, startPoint x: 381, startPoint y: 133, endPoint x: 429, endPoint y: 135, distance: 48.0
click at [429, 135] on div "To edit this form you must mark this item incomplete References Please complete…" at bounding box center [461, 147] width 188 height 161
copy div "Rochella Bea"
drag, startPoint x: 384, startPoint y: 207, endPoint x: 431, endPoint y: 207, distance: 47.2
click at [431, 207] on div "To edit this form you must mark this item incomplete References Please complete…" at bounding box center [461, 147] width 188 height 161
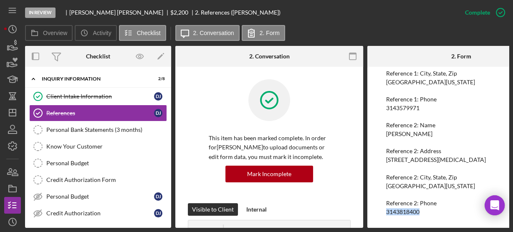
copy div "3143818400"
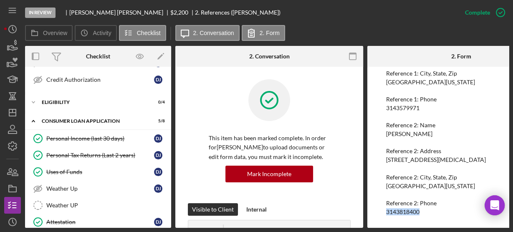
scroll to position [200, 0]
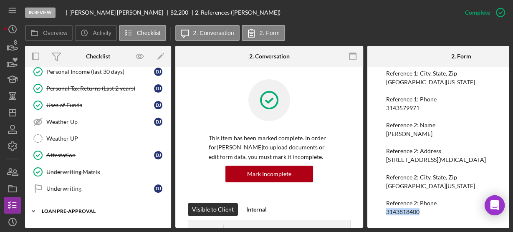
click at [33, 207] on icon "Icon/Expander" at bounding box center [33, 211] width 17 height 17
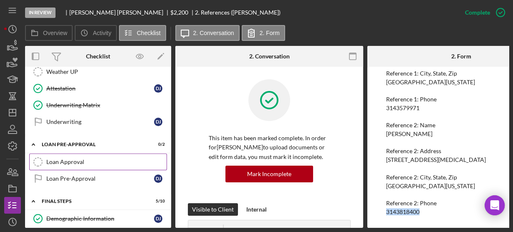
click at [68, 159] on div "Loan Approval" at bounding box center [106, 162] width 120 height 7
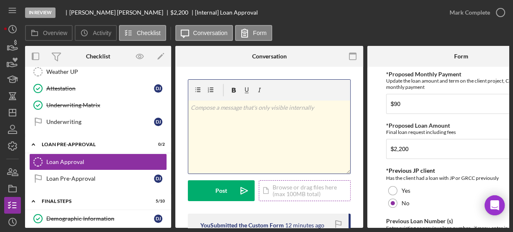
drag, startPoint x: 285, startPoint y: 130, endPoint x: 280, endPoint y: 190, distance: 60.2
click at [280, 190] on div "Icon/Document Browse or drag files here (max 100MB total) Tap to choose files o…" at bounding box center [305, 190] width 92 height 21
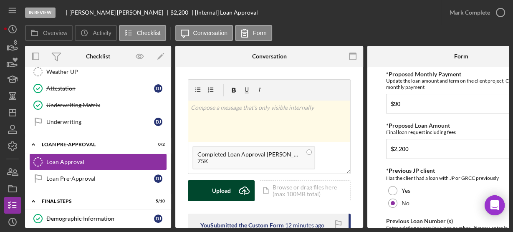
click at [204, 183] on button "Upload Icon/Upload" at bounding box center [221, 190] width 67 height 21
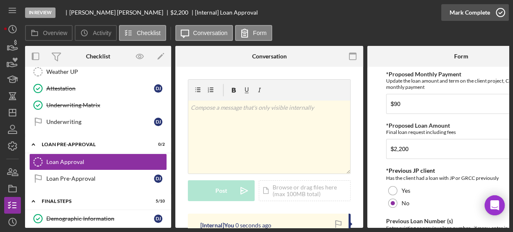
click at [497, 12] on icon "button" at bounding box center [500, 12] width 21 height 21
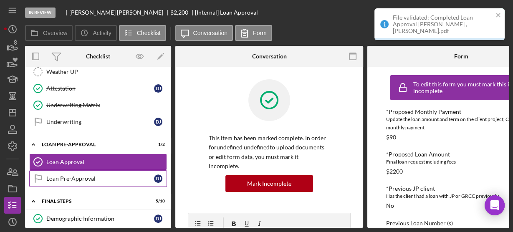
drag, startPoint x: 48, startPoint y: 171, endPoint x: 60, endPoint y: 172, distance: 12.5
click at [48, 175] on div "Loan Pre-Approval" at bounding box center [100, 178] width 108 height 7
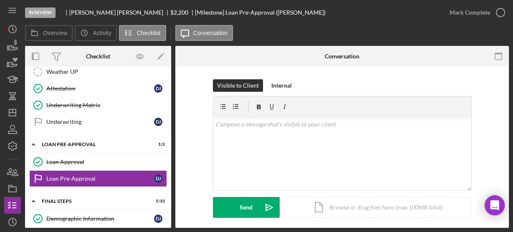
click at [500, 12] on div "In Review Daisha Johnson $2,200 $2,200 [Milestone] Loan Pre-Approval (Daisha J.…" at bounding box center [256, 116] width 513 height 232
click at [76, 119] on div "Underwriting" at bounding box center [100, 122] width 108 height 7
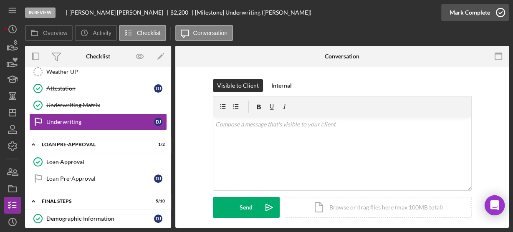
click at [501, 12] on icon "button" at bounding box center [500, 12] width 21 height 21
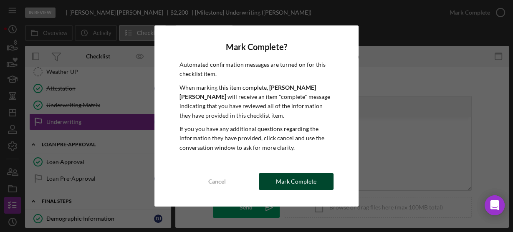
click at [286, 183] on div "Mark Complete" at bounding box center [296, 181] width 40 height 17
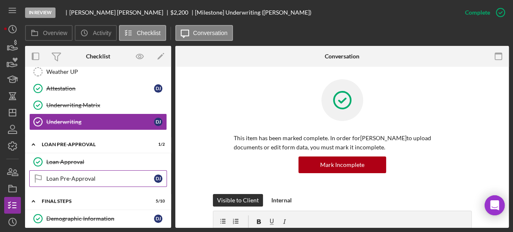
click at [67, 175] on div "Loan Pre-Approval" at bounding box center [100, 178] width 108 height 7
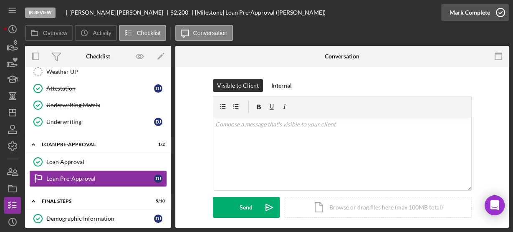
click at [497, 13] on icon "button" at bounding box center [500, 12] width 21 height 21
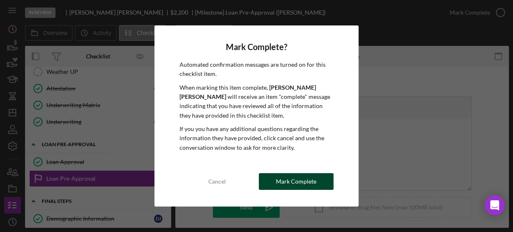
click at [272, 187] on button "Mark Complete" at bounding box center [296, 181] width 75 height 17
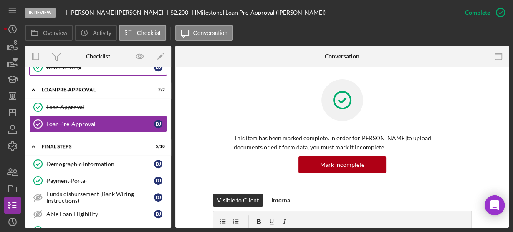
scroll to position [255, 0]
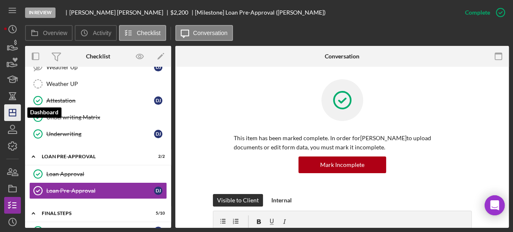
drag, startPoint x: 13, startPoint y: 112, endPoint x: 20, endPoint y: 113, distance: 6.4
click at [13, 112] on icon "Icon/Dashboard" at bounding box center [12, 112] width 21 height 21
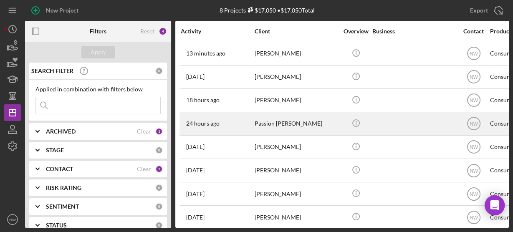
click at [281, 126] on div "Passion [PERSON_NAME]" at bounding box center [296, 124] width 83 height 22
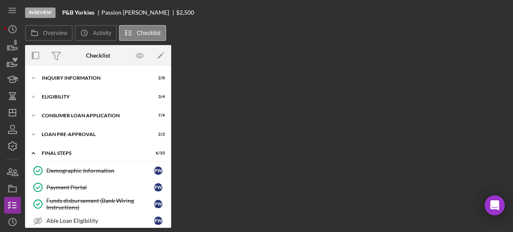
scroll to position [121, 0]
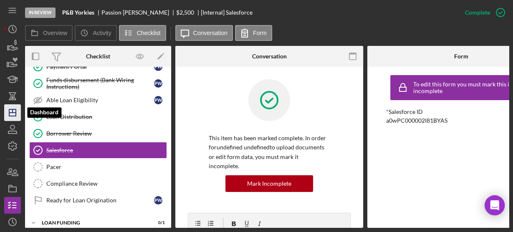
click at [15, 109] on polygon "button" at bounding box center [12, 112] width 7 height 7
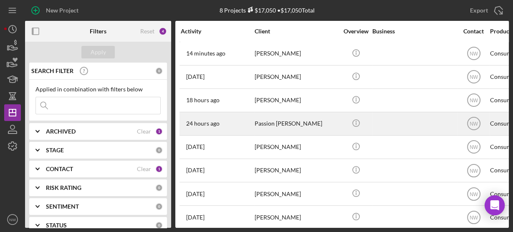
click at [291, 121] on div "Passion [PERSON_NAME]" at bounding box center [296, 124] width 83 height 22
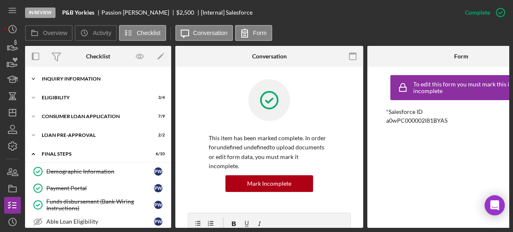
click at [34, 78] on icon "Icon/Expander" at bounding box center [33, 79] width 17 height 17
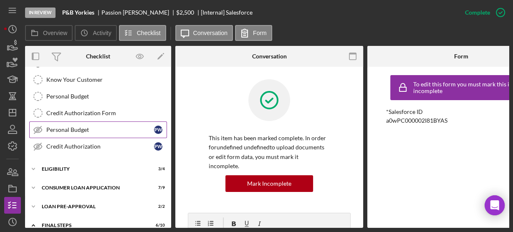
scroll to position [167, 0]
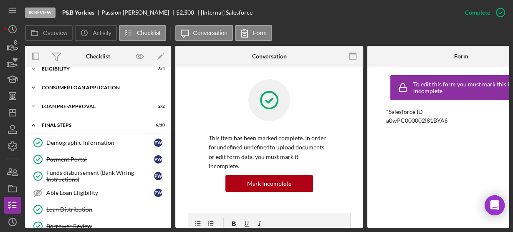
click at [36, 85] on icon "Icon/Expander" at bounding box center [33, 87] width 17 height 17
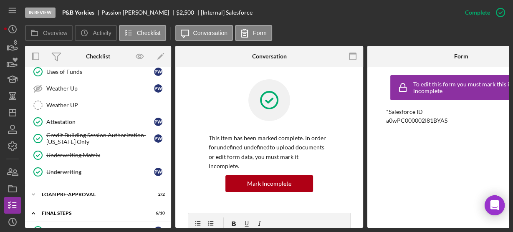
scroll to position [300, 0]
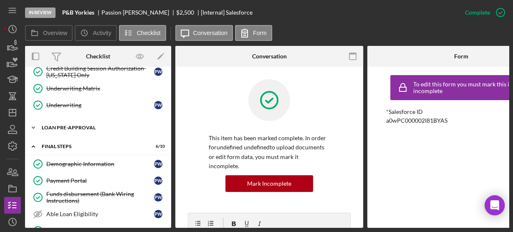
click at [38, 120] on icon "Icon/Expander" at bounding box center [33, 127] width 17 height 17
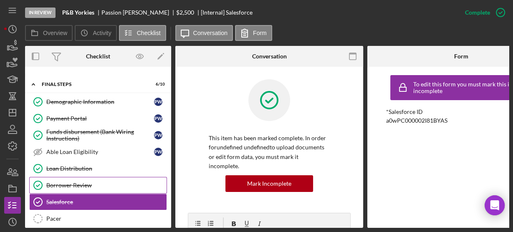
scroll to position [453, 0]
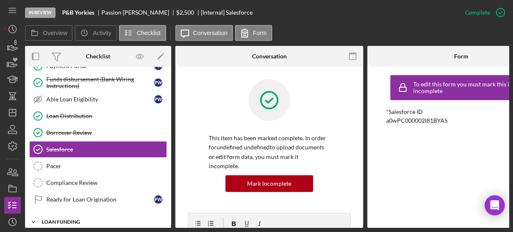
click at [33, 214] on icon "Icon/Expander" at bounding box center [33, 222] width 17 height 17
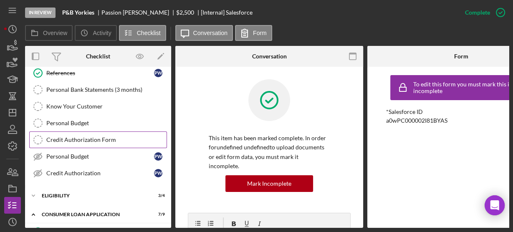
scroll to position [0, 0]
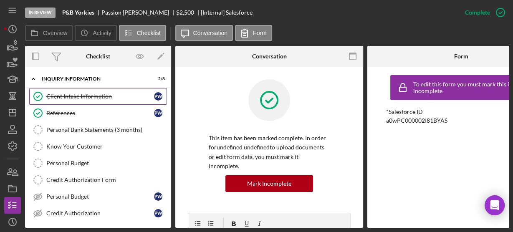
click at [58, 98] on div "Client Intake Information" at bounding box center [100, 96] width 108 height 7
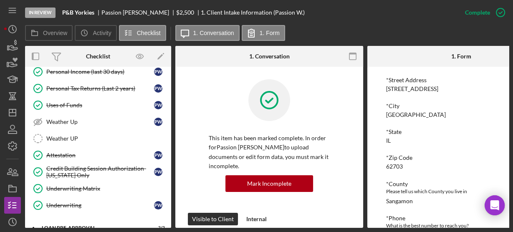
scroll to position [300, 0]
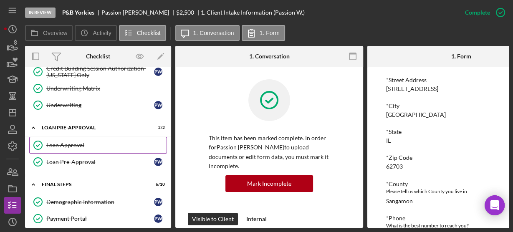
click at [73, 142] on div "Loan Approval" at bounding box center [106, 145] width 120 height 7
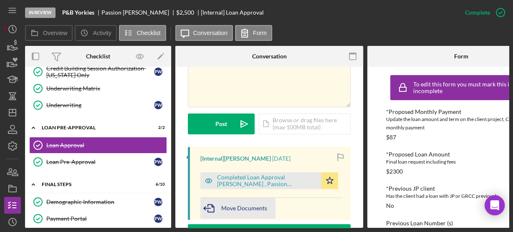
scroll to position [267, 0]
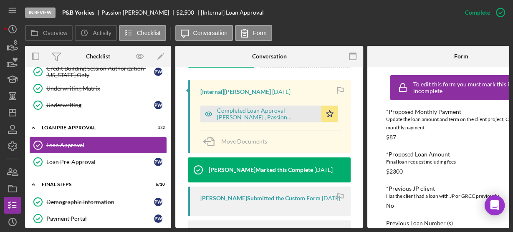
drag, startPoint x: 221, startPoint y: 101, endPoint x: 205, endPoint y: 119, distance: 23.4
click at [205, 119] on div "[Internal] LaTrisha Gandy 2 days ago Completed Loan Approval Gandy, LaTrisha , …" at bounding box center [269, 116] width 163 height 73
click at [283, 107] on div "Completed Loan Approval Gandy, LaTrisha , Passion Williams.pdf" at bounding box center [267, 113] width 100 height 13
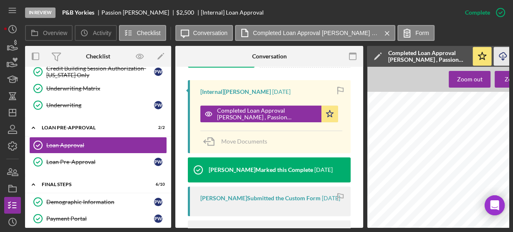
click at [502, 58] on icon "Icon/Download" at bounding box center [503, 56] width 19 height 19
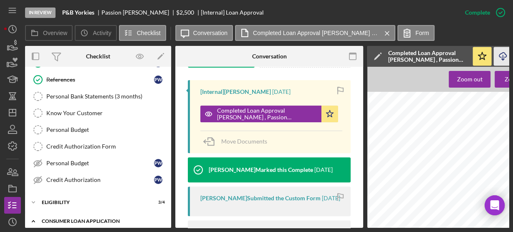
scroll to position [0, 0]
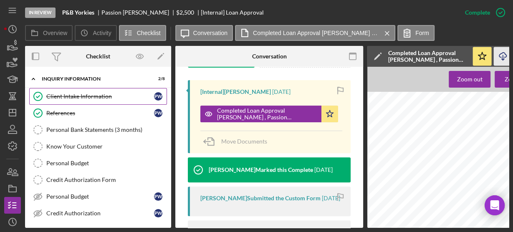
click at [57, 91] on link "Client Intake Information Client Intake Information P W" at bounding box center [98, 96] width 138 height 17
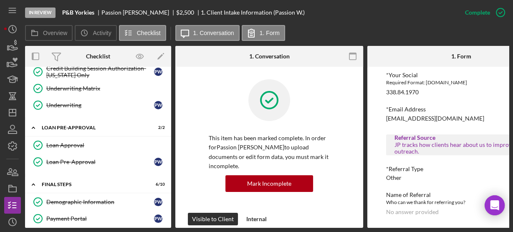
scroll to position [401, 0]
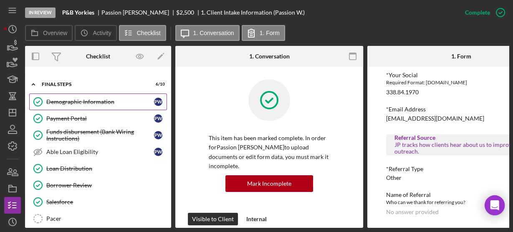
drag, startPoint x: 49, startPoint y: 99, endPoint x: 67, endPoint y: 102, distance: 18.7
click at [49, 99] on link "Demographic Information Demographic Information P W" at bounding box center [98, 101] width 138 height 17
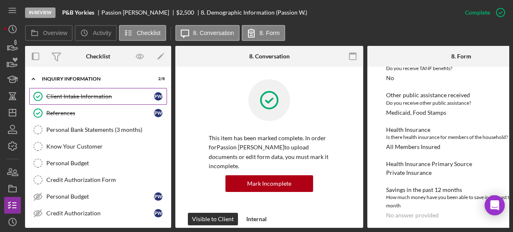
drag, startPoint x: 58, startPoint y: 95, endPoint x: 124, endPoint y: 98, distance: 66.0
click at [59, 95] on div "Client Intake Information" at bounding box center [100, 96] width 108 height 7
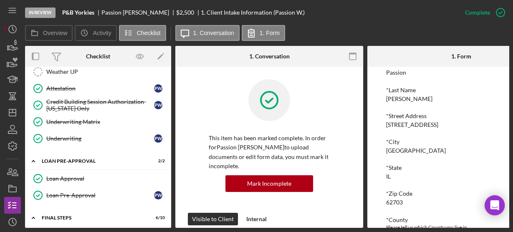
scroll to position [367, 0]
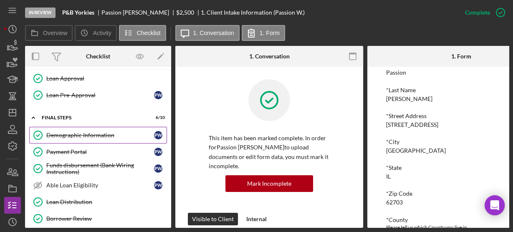
drag, startPoint x: 47, startPoint y: 126, endPoint x: 157, endPoint y: 129, distance: 110.2
click at [47, 132] on div "Demographic Information" at bounding box center [100, 135] width 108 height 7
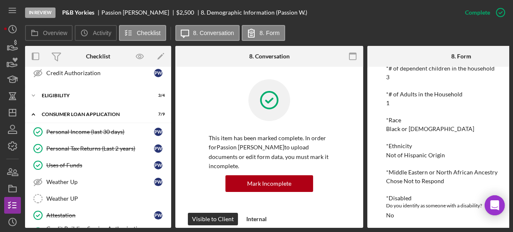
scroll to position [40, 0]
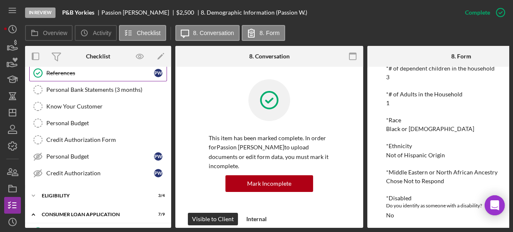
drag, startPoint x: 64, startPoint y: 70, endPoint x: 83, endPoint y: 70, distance: 18.4
click at [64, 70] on div "References" at bounding box center [100, 73] width 108 height 7
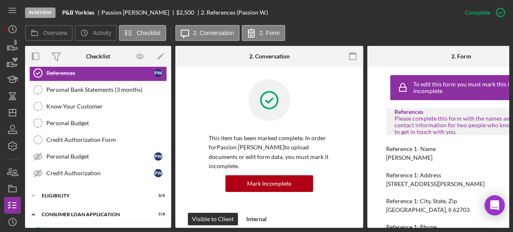
drag, startPoint x: 384, startPoint y: 157, endPoint x: 437, endPoint y: 156, distance: 53.0
click at [437, 156] on div "To edit this form you must mark this item incomplete References Please complete…" at bounding box center [461, 147] width 188 height 161
copy div "Sherri Williams"
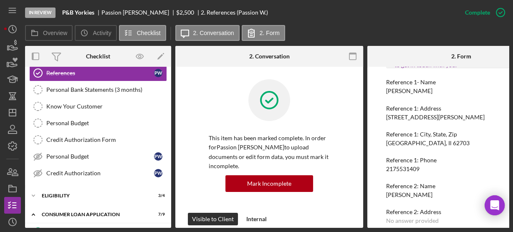
drag, startPoint x: 379, startPoint y: 167, endPoint x: 437, endPoint y: 165, distance: 58.4
click at [445, 163] on div "To edit this form you must mark this item incomplete References Please complete…" at bounding box center [461, 147] width 188 height 161
click at [389, 170] on div "2175531409" at bounding box center [402, 169] width 33 height 7
drag, startPoint x: 385, startPoint y: 169, endPoint x: 400, endPoint y: 168, distance: 14.7
click at [424, 169] on div "To edit this form you must mark this item incomplete References Please complete…" at bounding box center [461, 147] width 188 height 161
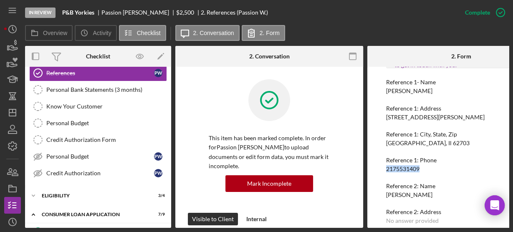
copy div "2175531409"
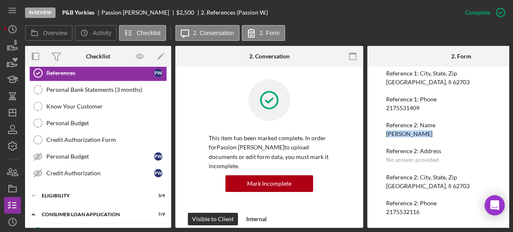
drag, startPoint x: 382, startPoint y: 133, endPoint x: 429, endPoint y: 129, distance: 46.9
click at [435, 129] on div "To edit this form you must mark this item incomplete References Please complete…" at bounding box center [461, 147] width 188 height 161
copy div "Breon Bennett"
drag, startPoint x: 392, startPoint y: 208, endPoint x: 438, endPoint y: 208, distance: 46.3
click at [438, 208] on div "To edit this form you must mark this item incomplete References Please complete…" at bounding box center [461, 147] width 188 height 161
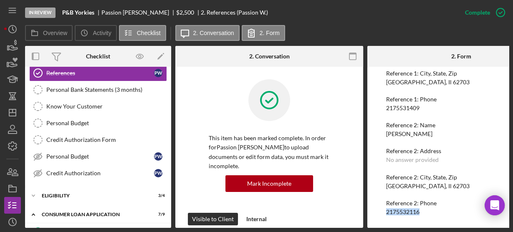
copy div "2175532116"
click at [500, 13] on icon "button" at bounding box center [500, 12] width 21 height 21
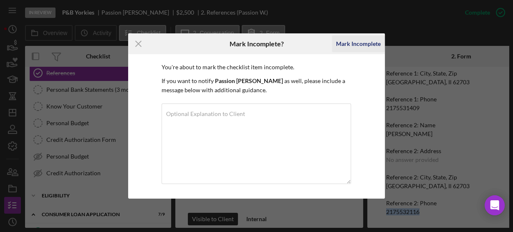
click at [362, 46] on div "Mark Incomplete" at bounding box center [358, 43] width 45 height 17
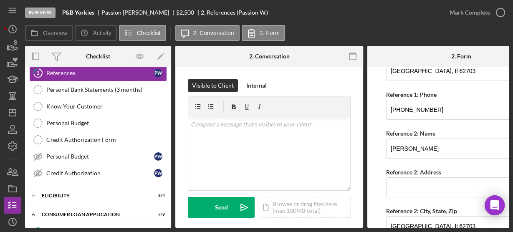
scroll to position [67, 0]
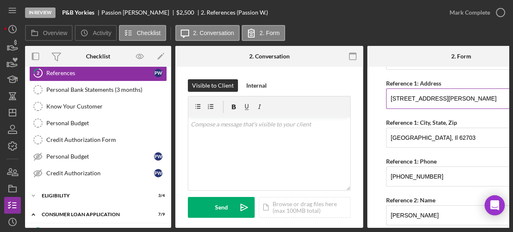
drag, startPoint x: 391, startPoint y: 98, endPoint x: 433, endPoint y: 103, distance: 42.9
click at [433, 103] on input "1832 Taylor ave" at bounding box center [461, 98] width 150 height 20
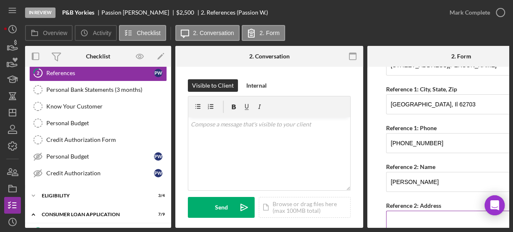
click at [406, 215] on input "Reference 2: Address" at bounding box center [461, 221] width 150 height 20
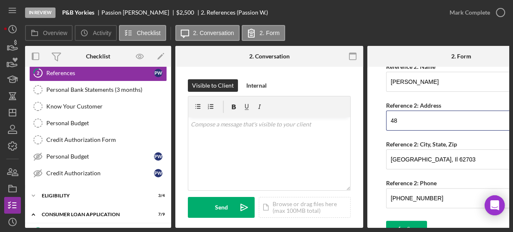
type input "4"
type input "3117 Butler Apt 2"
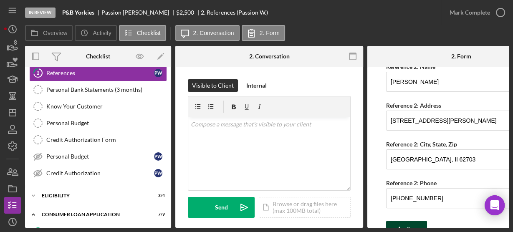
click at [404, 222] on icon "submit" at bounding box center [396, 229] width 21 height 21
click at [15, 34] on icon "Icon/History" at bounding box center [12, 29] width 21 height 21
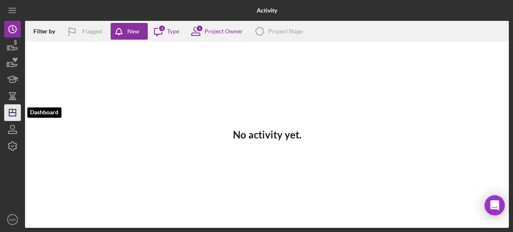
click at [12, 113] on line "button" at bounding box center [12, 113] width 7 height 0
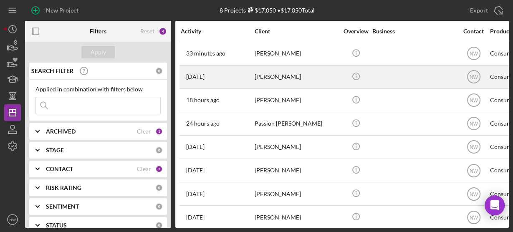
click at [275, 73] on div "[PERSON_NAME]" at bounding box center [296, 77] width 83 height 22
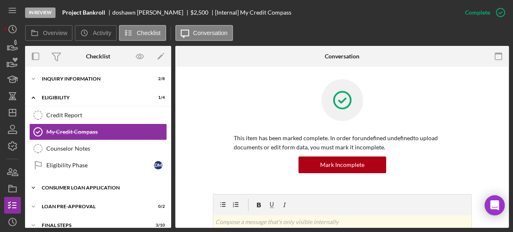
click at [42, 185] on div "Consumer Loan Application" at bounding box center [101, 187] width 119 height 5
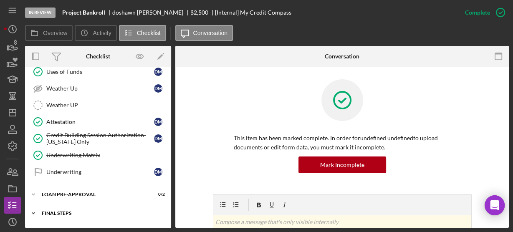
scroll to position [179, 0]
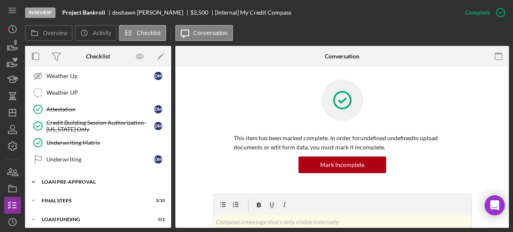
click at [33, 177] on icon "Icon/Expander" at bounding box center [33, 182] width 17 height 17
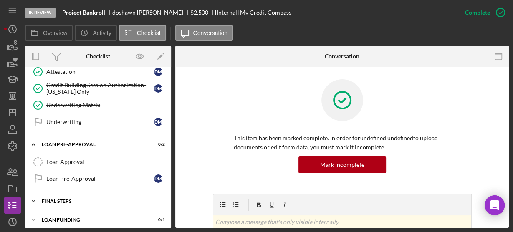
click at [35, 193] on icon "Icon/Expander" at bounding box center [33, 201] width 17 height 17
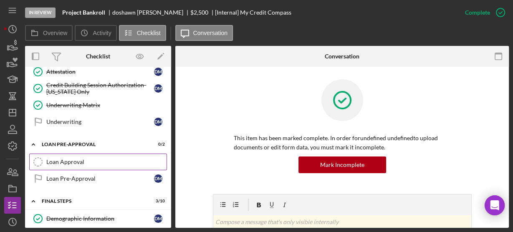
scroll to position [284, 0]
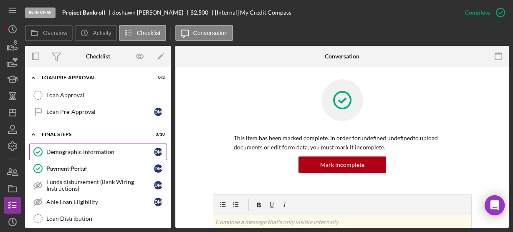
click at [62, 149] on div "Demographic Information" at bounding box center [100, 152] width 108 height 7
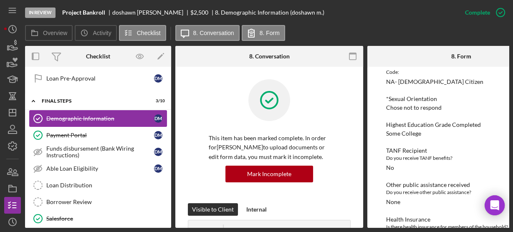
scroll to position [351, 0]
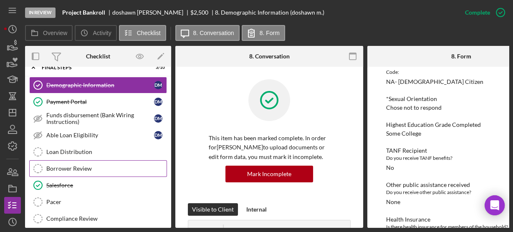
click at [55, 165] on div "Borrower Review" at bounding box center [106, 168] width 120 height 7
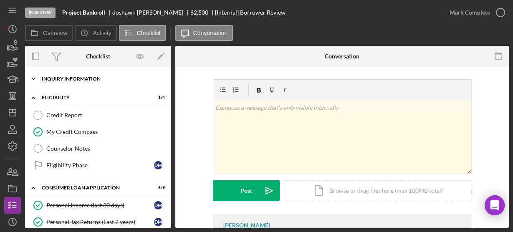
click at [36, 78] on icon "Icon/Expander" at bounding box center [33, 79] width 17 height 17
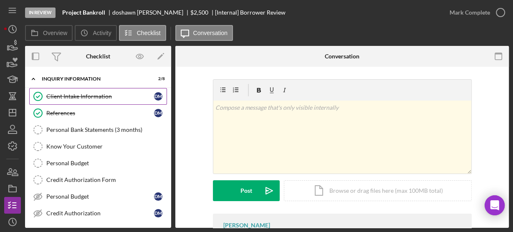
click at [87, 98] on div "Client Intake Information" at bounding box center [100, 96] width 108 height 7
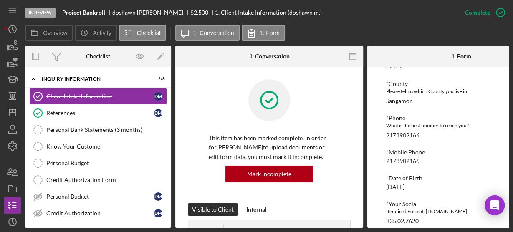
scroll to position [334, 0]
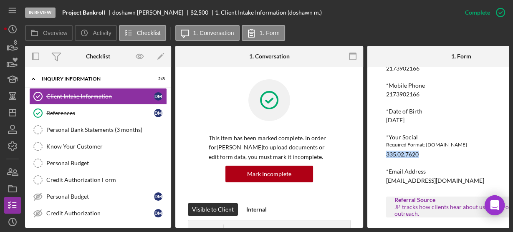
drag, startPoint x: 422, startPoint y: 154, endPoint x: 383, endPoint y: 154, distance: 39.2
click at [383, 154] on div "To edit this form you must mark this item incomplete Justine PETERSEN Customer …" at bounding box center [461, 147] width 188 height 161
copy div "335.02.7620"
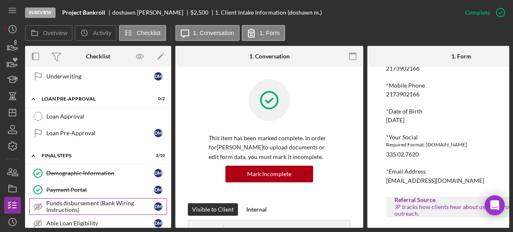
scroll to position [467, 0]
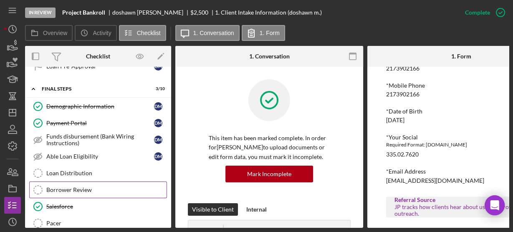
drag, startPoint x: 64, startPoint y: 178, endPoint x: 81, endPoint y: 176, distance: 16.8
click at [64, 187] on div "Borrower Review" at bounding box center [106, 190] width 120 height 7
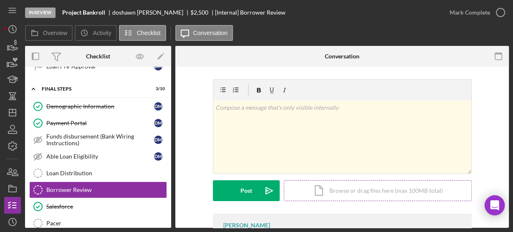
click at [333, 187] on div "Icon/Document Browse or drag files here (max 100MB total) Tap to choose files o…" at bounding box center [378, 190] width 188 height 21
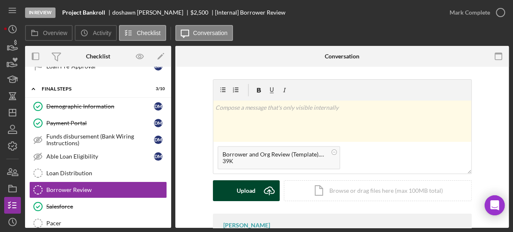
drag, startPoint x: 233, startPoint y: 189, endPoint x: 257, endPoint y: 179, distance: 25.8
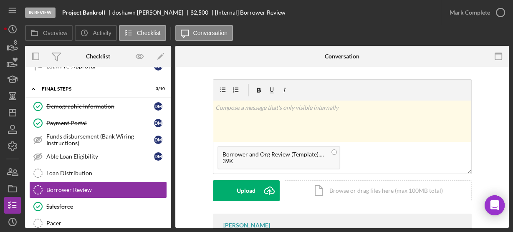
click at [236, 188] on button "Upload Icon/Upload" at bounding box center [246, 190] width 67 height 21
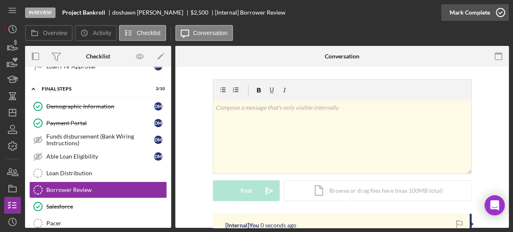
click at [498, 15] on icon "button" at bounding box center [500, 12] width 21 height 21
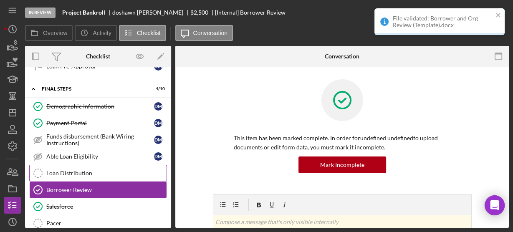
click at [63, 170] on div "Loan Distribution" at bounding box center [106, 173] width 120 height 7
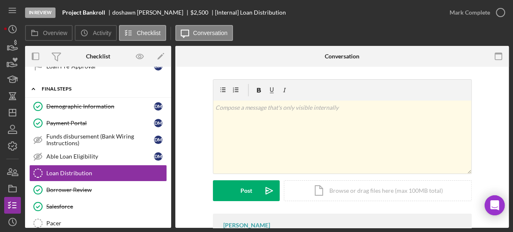
click at [33, 81] on icon "Icon/Expander" at bounding box center [33, 89] width 17 height 17
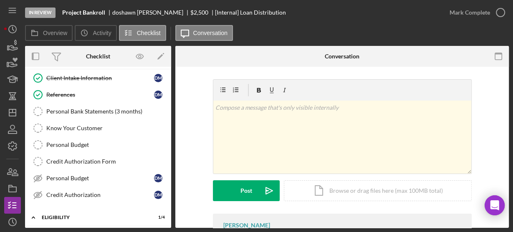
scroll to position [5, 0]
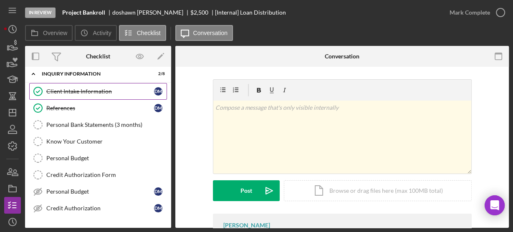
click at [54, 84] on link "Client Intake Information Client Intake Information d m" at bounding box center [98, 91] width 138 height 17
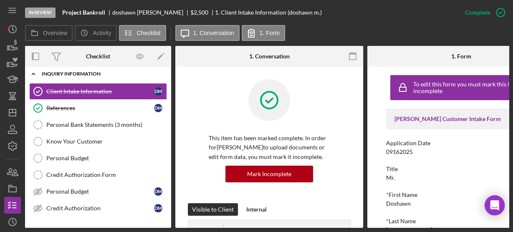
click at [34, 69] on icon "Icon/Expander" at bounding box center [33, 74] width 17 height 17
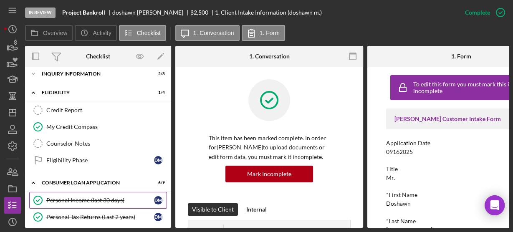
click at [70, 199] on div "Personal Income (last 30 days)" at bounding box center [100, 200] width 108 height 7
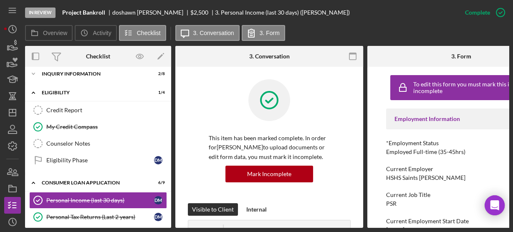
click at [202, 132] on div "This item has been marked complete. In order for doshawn meyers to upload docum…" at bounding box center [269, 141] width 163 height 124
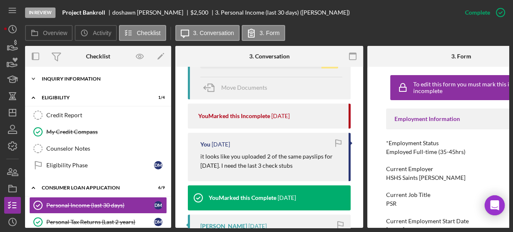
click at [35, 75] on icon "Icon/Expander" at bounding box center [33, 79] width 17 height 17
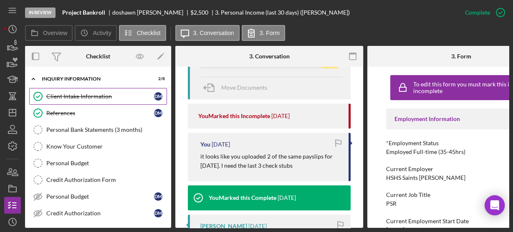
click at [99, 95] on div "Client Intake Information" at bounding box center [100, 96] width 108 height 7
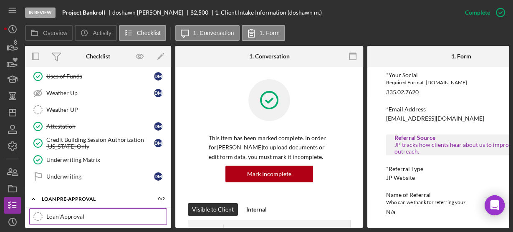
scroll to position [355, 0]
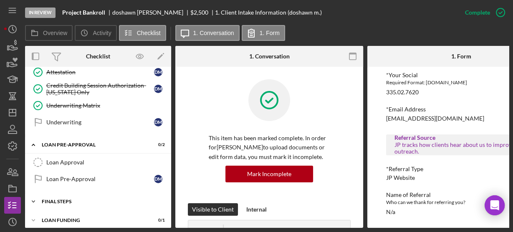
drag, startPoint x: 33, startPoint y: 192, endPoint x: 47, endPoint y: 189, distance: 14.9
click at [33, 193] on icon "Icon/Expander" at bounding box center [33, 201] width 17 height 17
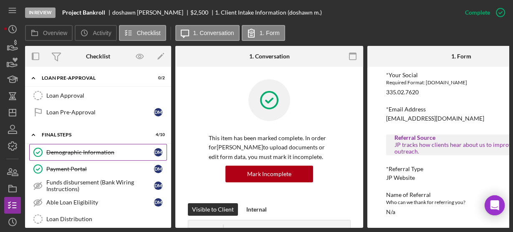
click at [57, 149] on div "Demographic Information" at bounding box center [100, 152] width 108 height 7
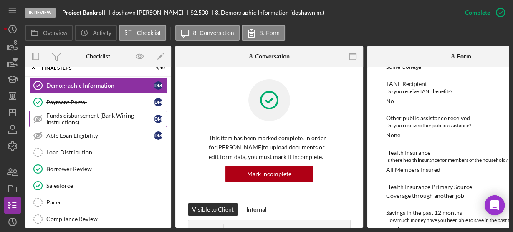
scroll to position [523, 0]
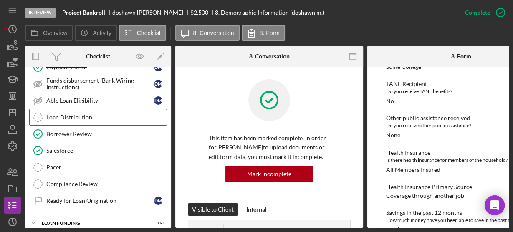
click at [61, 114] on div "Loan Distribution" at bounding box center [106, 117] width 120 height 7
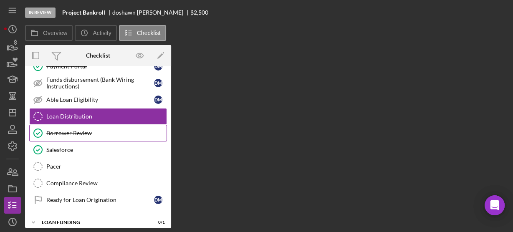
scroll to position [521, 0]
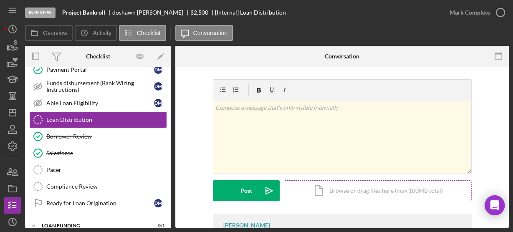
click at [328, 192] on div "Icon/Document Browse or drag files here (max 100MB total) Tap to choose files o…" at bounding box center [378, 190] width 188 height 21
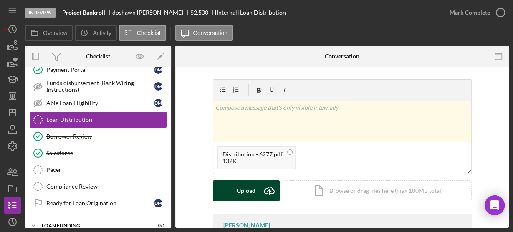
click at [237, 192] on div "Upload" at bounding box center [246, 190] width 19 height 21
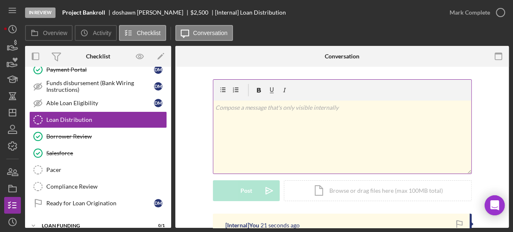
scroll to position [100, 0]
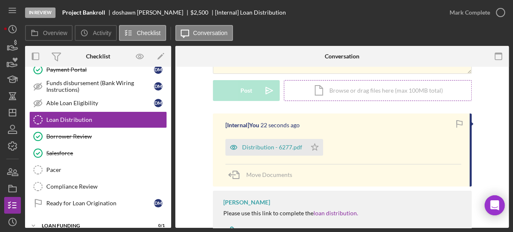
click at [329, 92] on div "Icon/Document Browse or drag files here (max 100MB total) Tap to choose files o…" at bounding box center [378, 90] width 188 height 21
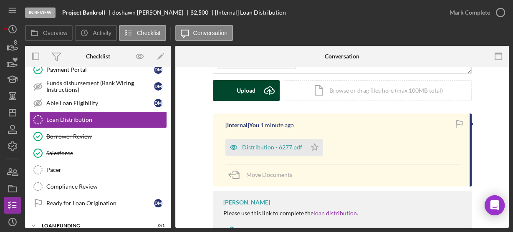
click at [241, 94] on div "Upload" at bounding box center [246, 90] width 19 height 21
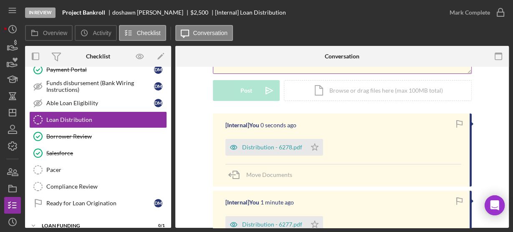
scroll to position [33, 0]
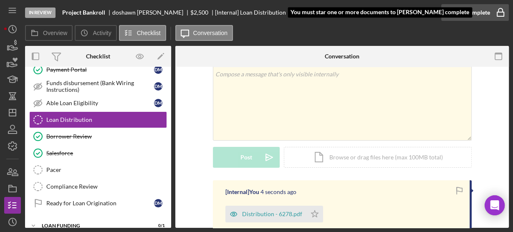
click at [495, 12] on icon "button" at bounding box center [500, 12] width 21 height 21
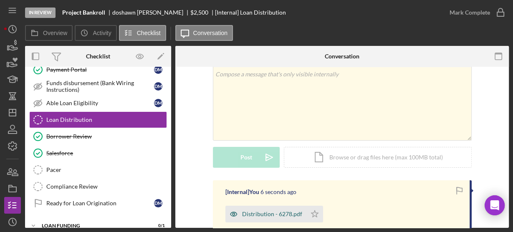
click at [274, 218] on div "Distribution - 6278.pdf" at bounding box center [265, 214] width 81 height 17
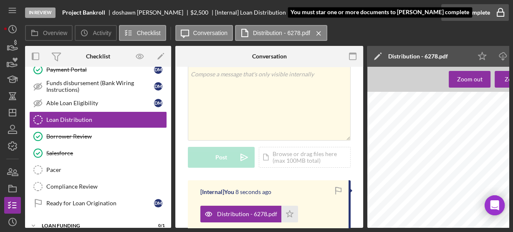
click at [504, 14] on rect "button" at bounding box center [500, 14] width 7 height 4
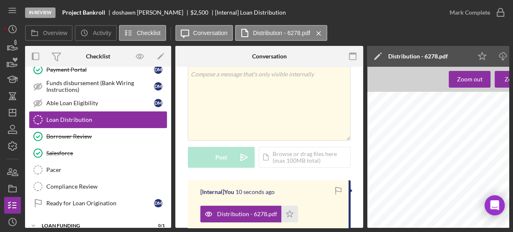
click at [77, 116] on div "Loan Distribution" at bounding box center [106, 119] width 120 height 7
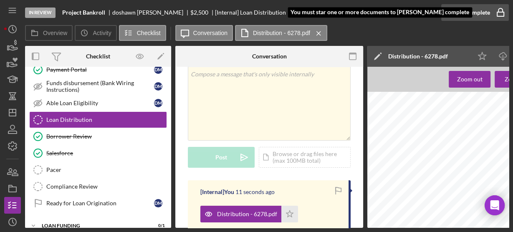
click at [501, 13] on icon "button" at bounding box center [500, 12] width 21 height 21
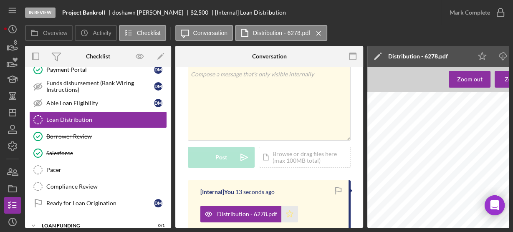
click at [288, 215] on icon "Icon/Star" at bounding box center [289, 214] width 17 height 17
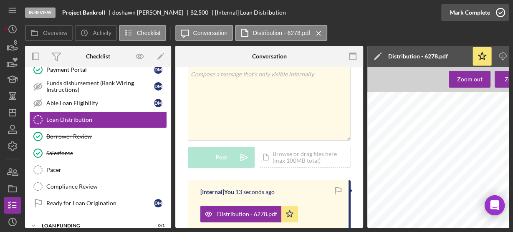
click at [504, 11] on icon "button" at bounding box center [500, 12] width 21 height 21
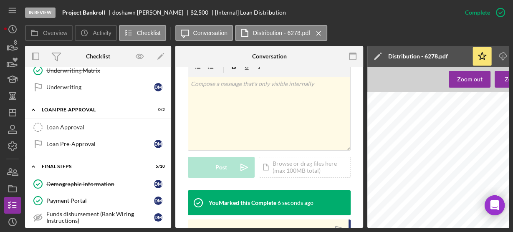
scroll to position [356, 0]
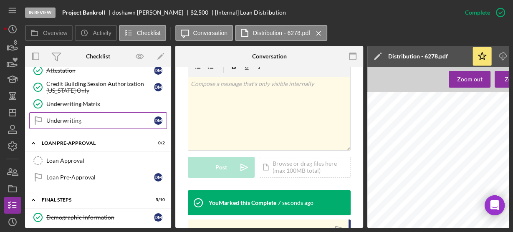
click at [80, 118] on link "Underwriting Underwriting d m" at bounding box center [98, 120] width 138 height 17
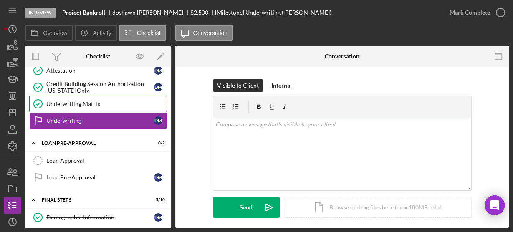
click at [112, 101] on div "Underwriting Matrix" at bounding box center [106, 104] width 120 height 7
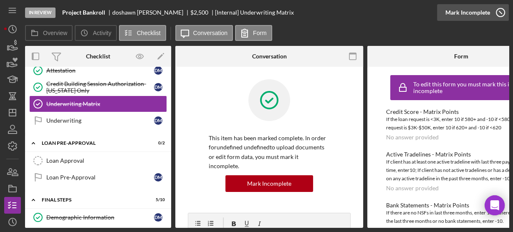
click at [497, 14] on icon "button" at bounding box center [500, 12] width 21 height 21
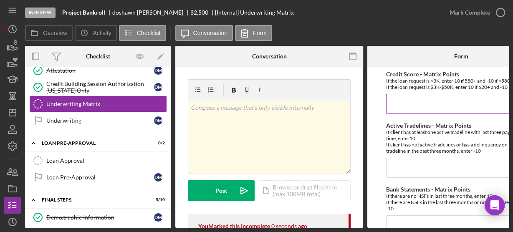
click at [409, 100] on input "Credit Score - Matrix Points" at bounding box center [461, 104] width 150 height 20
type input "10"
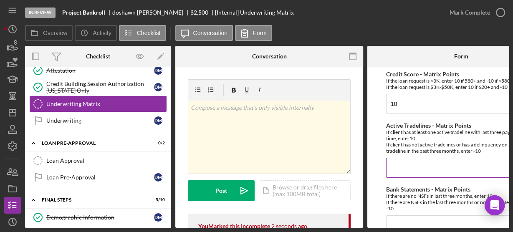
click at [415, 164] on input "Active Tradelines - Matrix Points" at bounding box center [461, 168] width 150 height 20
type input "10"
click at [417, 193] on div "If there are no NSFs in last three months, enter 10; If there are NSFs in the l…" at bounding box center [461, 202] width 150 height 19
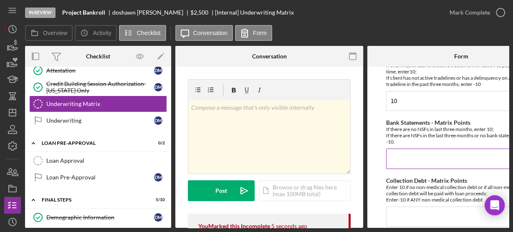
click at [411, 161] on input "Bank Statements - Matrix Points" at bounding box center [461, 159] width 150 height 20
type input "-10"
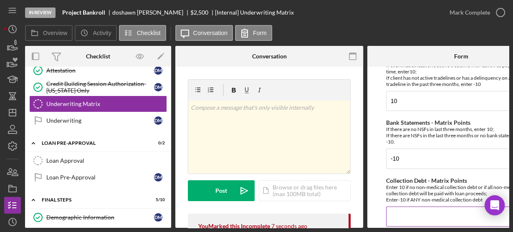
click at [410, 213] on input "Collection Debt - Matrix Points" at bounding box center [461, 217] width 150 height 20
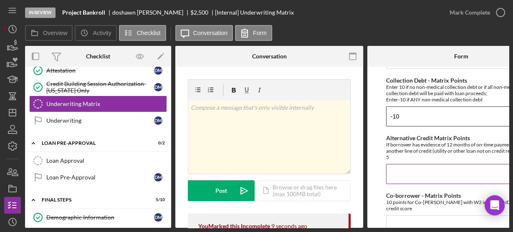
type input "-10"
click at [399, 168] on input "Alternative Credit Matrix Points" at bounding box center [461, 174] width 150 height 20
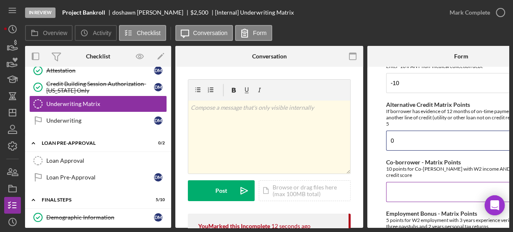
type input "0"
click at [403, 183] on input "Co-borrower - Matrix Points" at bounding box center [461, 192] width 150 height 20
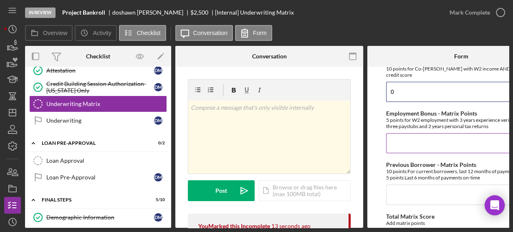
type input "0"
click at [401, 133] on input "Employment Bonus - Matrix Points" at bounding box center [461, 143] width 150 height 20
type input "5"
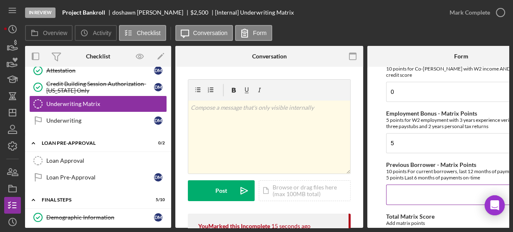
click at [392, 192] on input "Previous Borrower - Matrix Points" at bounding box center [461, 194] width 150 height 20
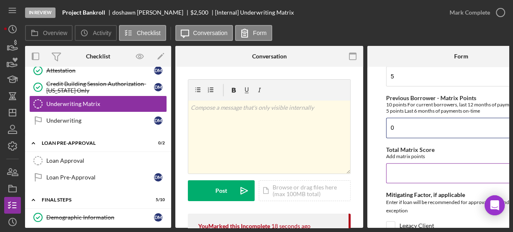
type input "0"
click at [410, 172] on input "Total Matrix Score" at bounding box center [461, 173] width 150 height 20
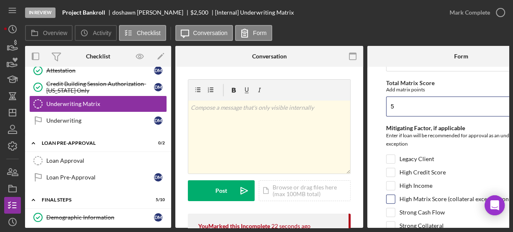
scroll to position [467, 0]
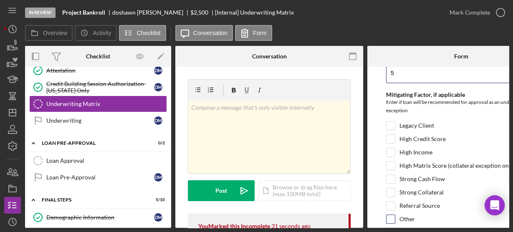
type input "5"
click at [388, 215] on input "Other" at bounding box center [390, 219] width 8 height 8
checkbox input "true"
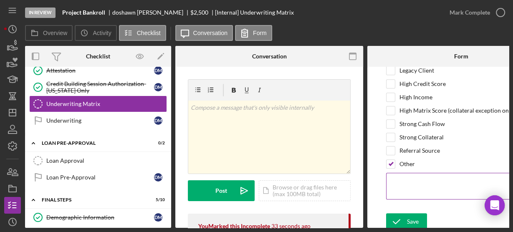
click at [396, 183] on textarea at bounding box center [461, 186] width 150 height 27
type textarea "work history"
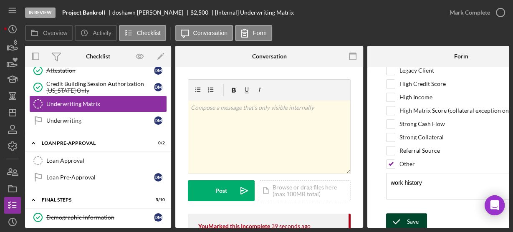
click at [411, 213] on div "Save Save" at bounding box center [461, 222] width 150 height 18
drag, startPoint x: 411, startPoint y: 211, endPoint x: 436, endPoint y: 178, distance: 41.5
click at [411, 213] on div "Save" at bounding box center [413, 221] width 12 height 17
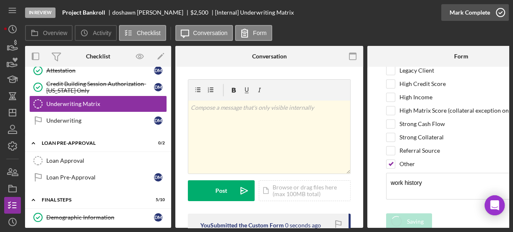
click at [498, 14] on icon "button" at bounding box center [500, 12] width 21 height 21
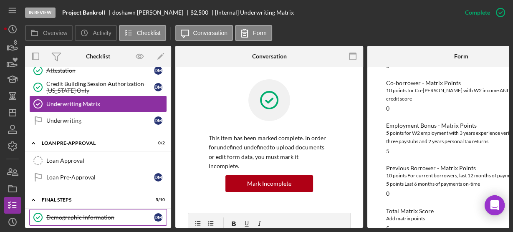
scroll to position [457, 0]
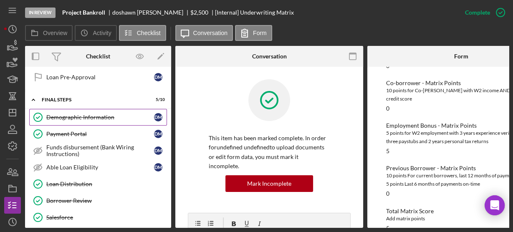
click at [60, 114] on div "Demographic Information" at bounding box center [100, 117] width 108 height 7
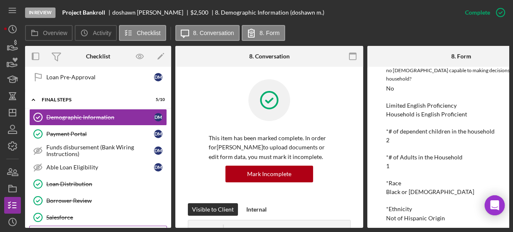
scroll to position [523, 0]
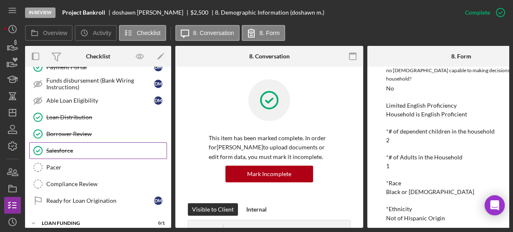
click at [61, 147] on div "Salesforce" at bounding box center [106, 150] width 120 height 7
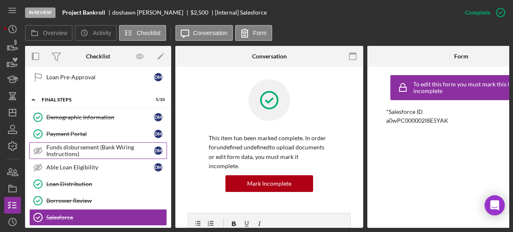
scroll to position [390, 0]
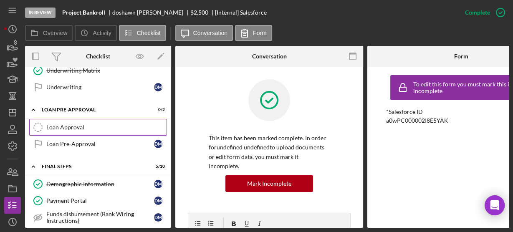
drag, startPoint x: 59, startPoint y: 123, endPoint x: 89, endPoint y: 121, distance: 29.7
click at [59, 124] on div "Loan Approval" at bounding box center [106, 127] width 120 height 7
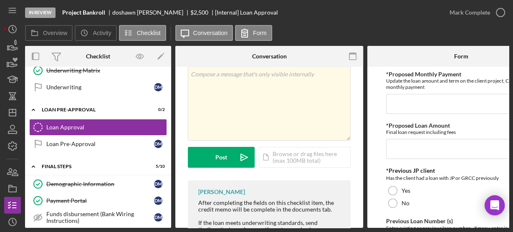
scroll to position [67, 0]
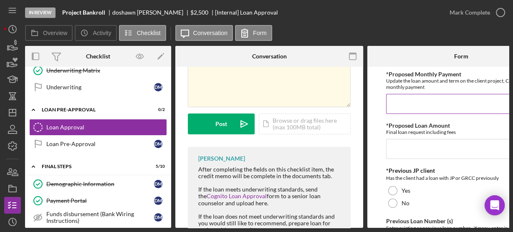
click at [401, 106] on input "*Proposed Monthly Payment" at bounding box center [461, 104] width 150 height 20
type input "$90.00"
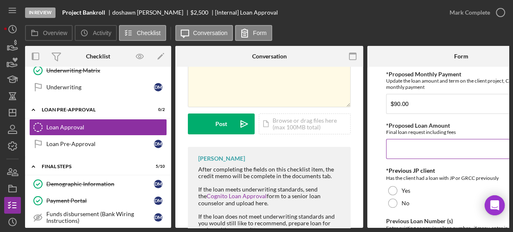
click at [409, 145] on input "*Proposed Loan Amount" at bounding box center [461, 149] width 150 height 20
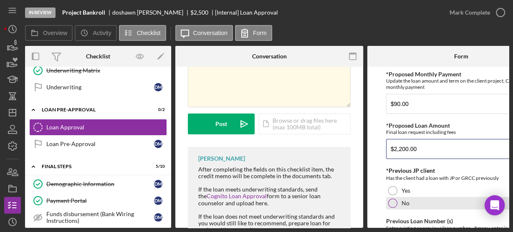
type input "$2,200.00"
click at [399, 200] on div "No" at bounding box center [461, 203] width 150 height 13
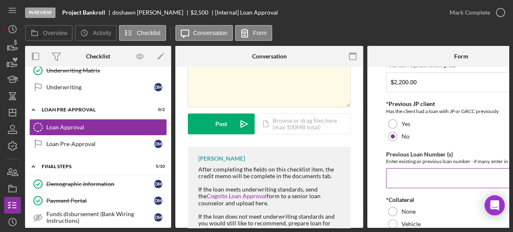
click at [401, 179] on input "Previous Loan Number (s)" at bounding box center [461, 178] width 150 height 20
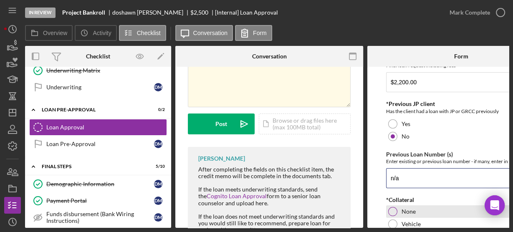
scroll to position [134, 0]
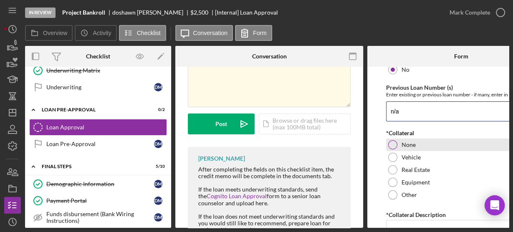
type input "n/a"
click at [391, 142] on div at bounding box center [392, 144] width 9 height 9
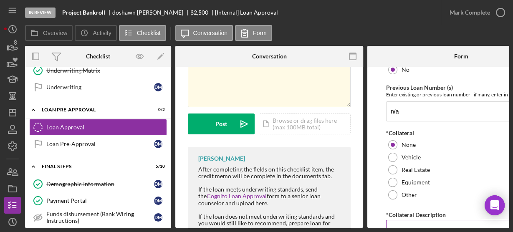
scroll to position [200, 0]
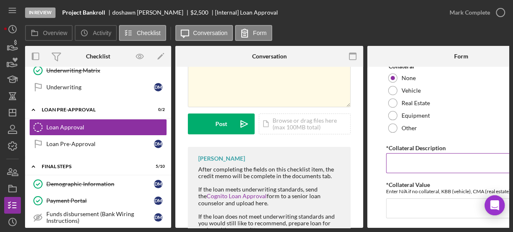
click at [404, 159] on input "*Collateral Description" at bounding box center [461, 163] width 150 height 20
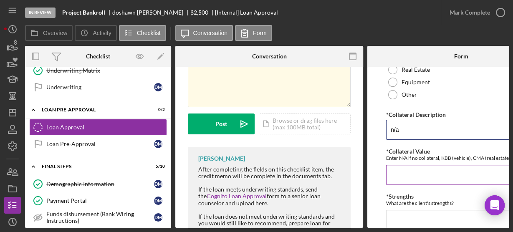
type input "n/a"
click at [409, 172] on input "*Collateral Value" at bounding box center [461, 175] width 150 height 20
type input "n/a"
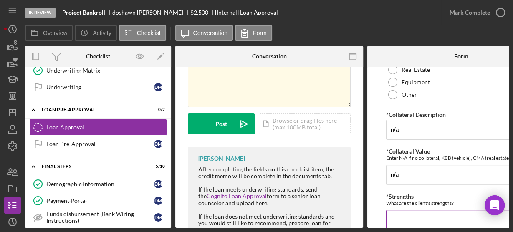
click at [425, 212] on textarea "*Strengths" at bounding box center [461, 230] width 150 height 40
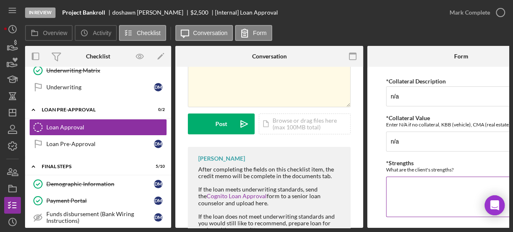
scroll to position [300, 0]
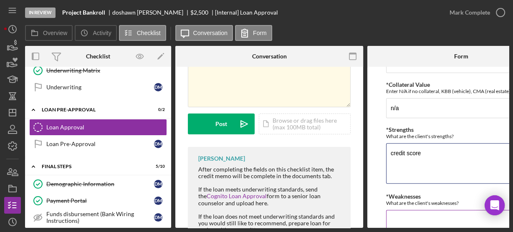
type textarea "credit score"
click at [391, 211] on textarea "*Weaknesses" at bounding box center [461, 230] width 150 height 40
type textarea "n"
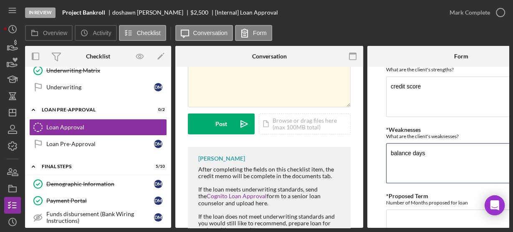
scroll to position [399, 0]
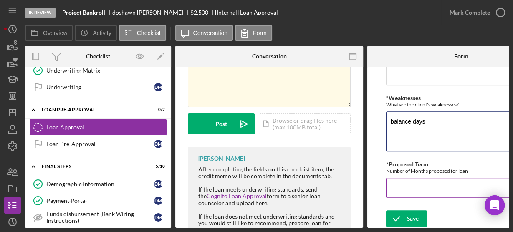
type textarea "balance days"
click at [400, 187] on input "*Proposed Term" at bounding box center [461, 188] width 150 height 20
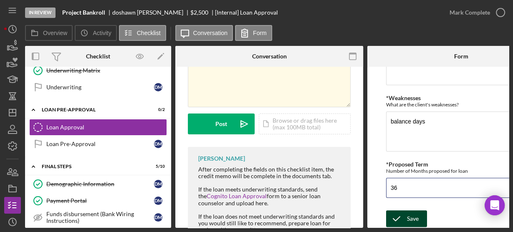
type input "36"
click at [397, 212] on icon "submit" at bounding box center [396, 218] width 21 height 21
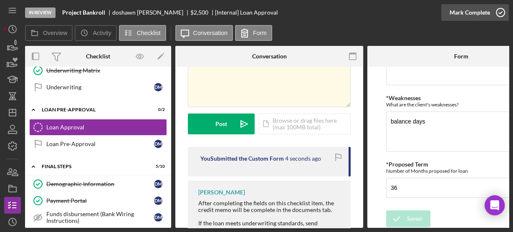
click at [498, 11] on icon "button" at bounding box center [500, 12] width 21 height 21
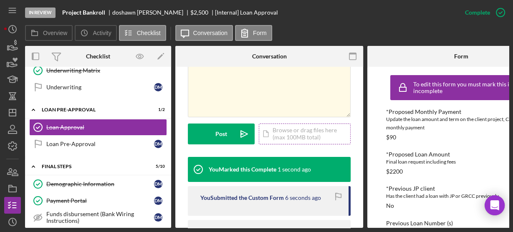
scroll to position [33, 0]
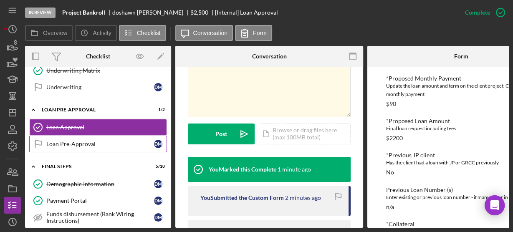
click at [122, 136] on link "Loan Pre-Approval Loan Pre-Approval d m" at bounding box center [98, 144] width 138 height 17
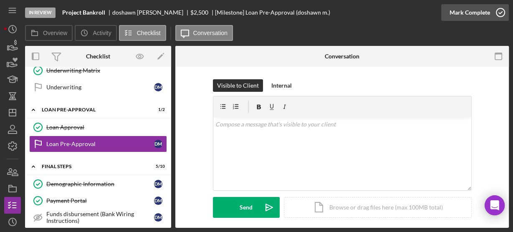
click at [496, 13] on icon "button" at bounding box center [500, 12] width 21 height 21
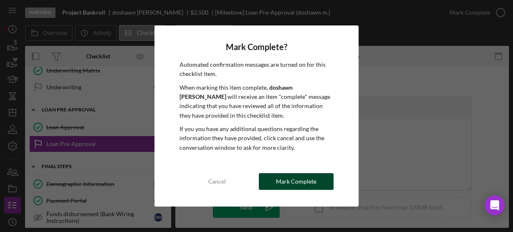
click at [271, 178] on button "Mark Complete" at bounding box center [296, 181] width 75 height 17
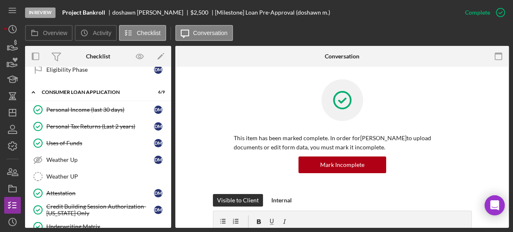
scroll to position [300, 0]
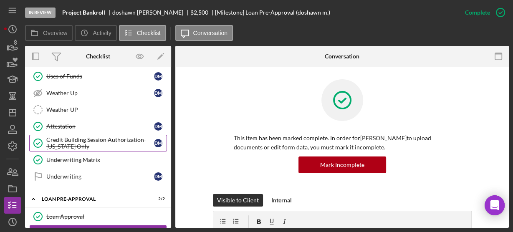
click at [113, 136] on div "Credit Building Session Authorization- [US_STATE] Only" at bounding box center [100, 142] width 108 height 13
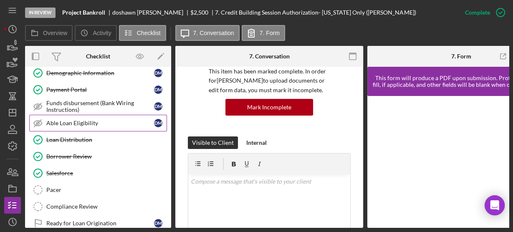
scroll to position [523, 0]
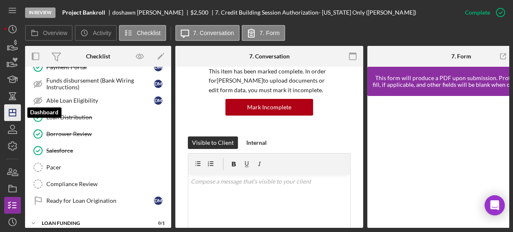
click at [13, 110] on icon "Icon/Dashboard" at bounding box center [12, 112] width 21 height 21
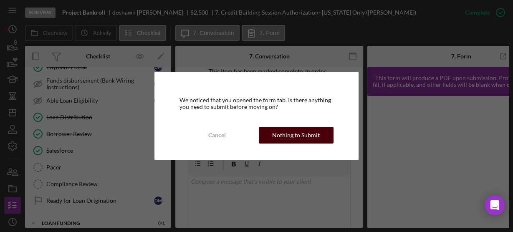
click at [275, 133] on div "Nothing to Submit" at bounding box center [296, 135] width 48 height 17
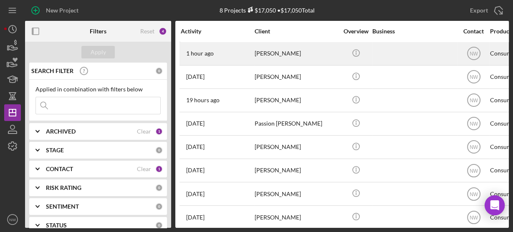
click at [262, 56] on div "[PERSON_NAME]" at bounding box center [296, 54] width 83 height 22
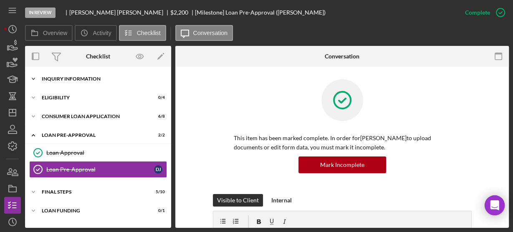
click at [35, 77] on icon "Icon/Expander" at bounding box center [33, 79] width 17 height 17
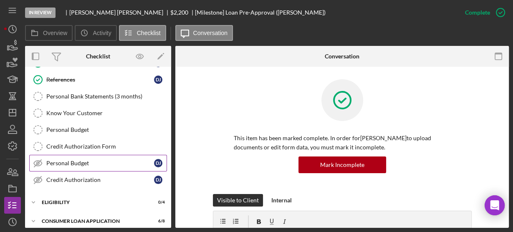
scroll to position [100, 0]
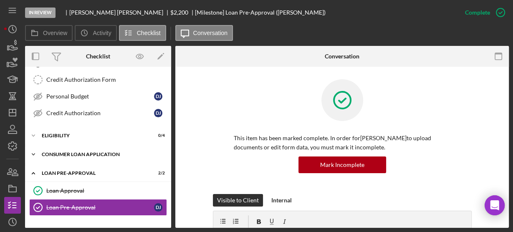
click at [35, 151] on icon "Icon/Expander" at bounding box center [33, 154] width 17 height 17
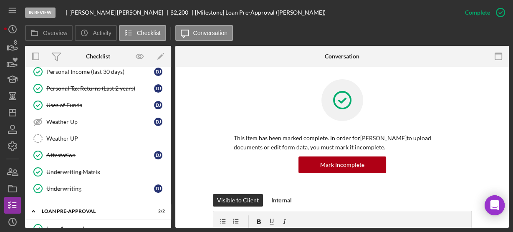
scroll to position [234, 0]
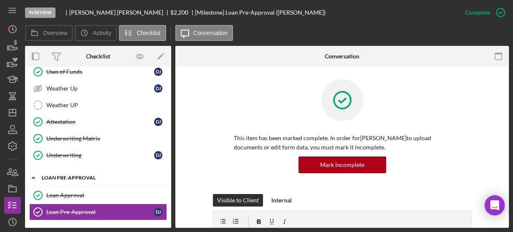
click at [35, 177] on polyline at bounding box center [33, 178] width 3 height 2
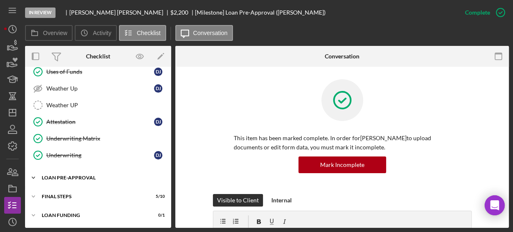
scroll to position [229, 0]
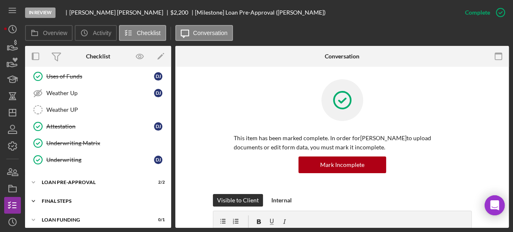
click at [35, 193] on icon "Icon/Expander" at bounding box center [33, 201] width 17 height 17
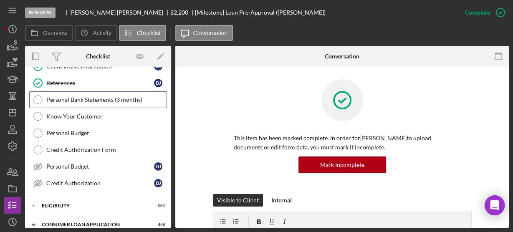
scroll to position [0, 0]
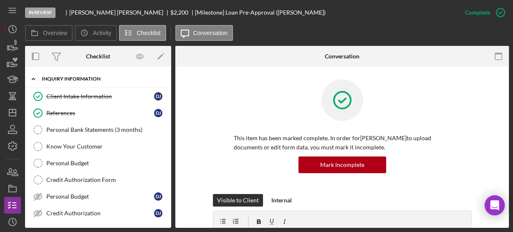
click at [35, 78] on icon "Icon/Expander" at bounding box center [33, 79] width 17 height 17
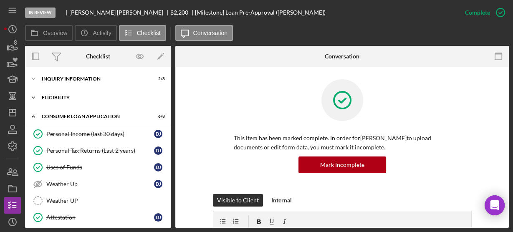
click at [33, 95] on icon "Icon/Expander" at bounding box center [33, 97] width 17 height 17
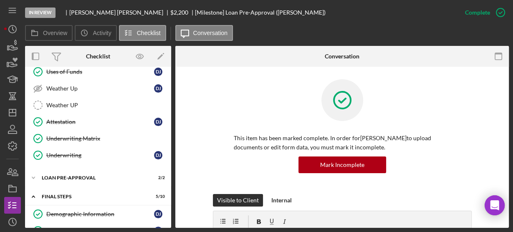
scroll to position [234, 0]
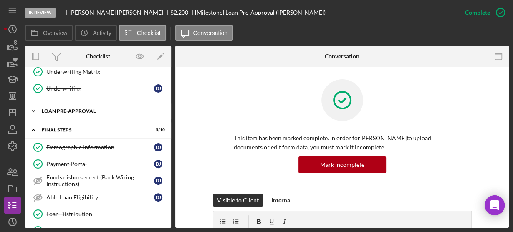
click at [33, 105] on icon "Icon/Expander" at bounding box center [33, 111] width 17 height 17
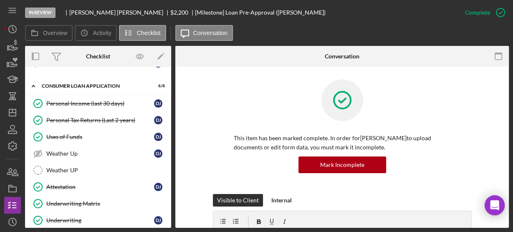
scroll to position [2, 0]
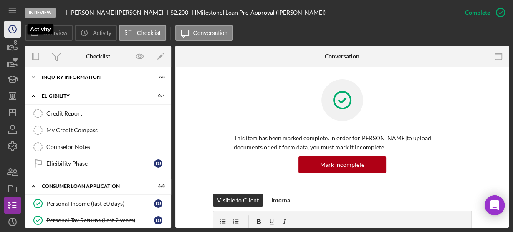
click at [8, 34] on icon "Icon/History" at bounding box center [12, 29] width 21 height 21
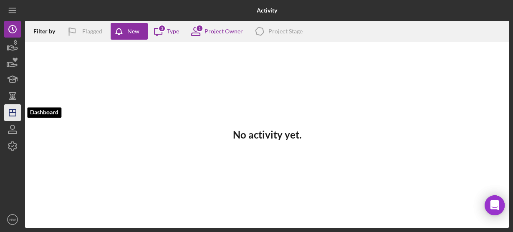
click at [10, 114] on icon "Icon/Dashboard" at bounding box center [12, 112] width 21 height 21
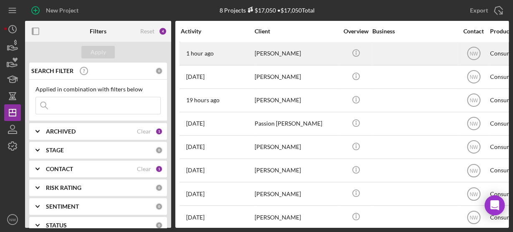
click at [262, 54] on div "[PERSON_NAME]" at bounding box center [296, 54] width 83 height 22
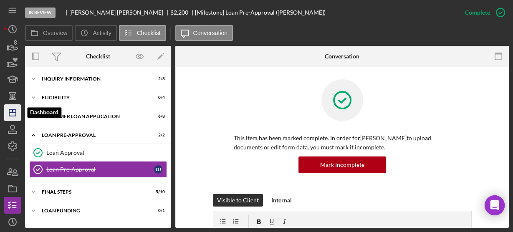
click at [13, 119] on icon "Icon/Dashboard" at bounding box center [12, 112] width 21 height 21
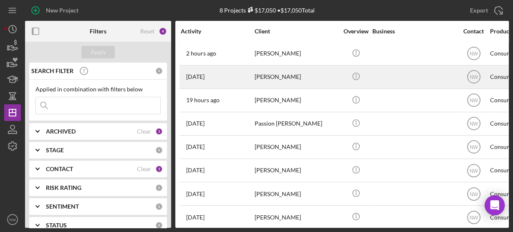
click at [271, 76] on div "[PERSON_NAME]" at bounding box center [296, 77] width 83 height 22
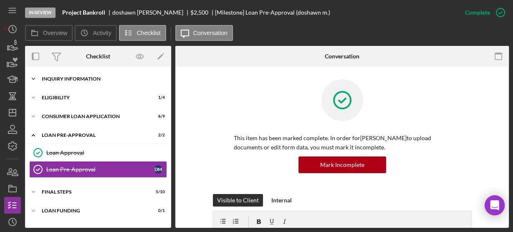
click at [32, 76] on icon "Icon/Expander" at bounding box center [33, 79] width 17 height 17
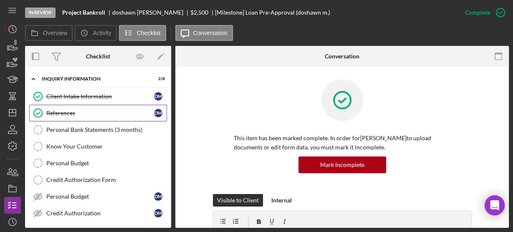
click at [61, 110] on div "References" at bounding box center [100, 113] width 108 height 7
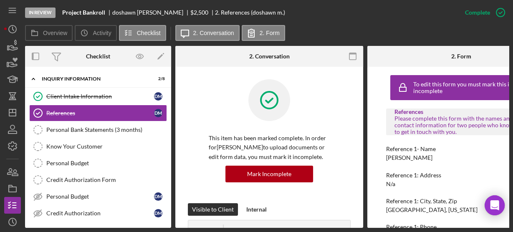
scroll to position [100, 0]
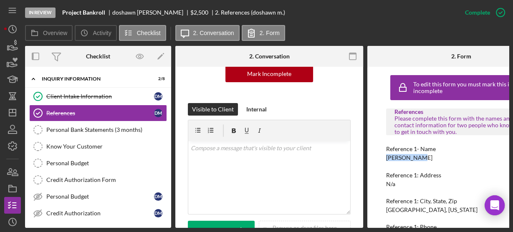
drag, startPoint x: 383, startPoint y: 156, endPoint x: 422, endPoint y: 156, distance: 39.2
click at [422, 156] on div "To edit this form you must mark this item incomplete References Please complete…" at bounding box center [461, 147] width 188 height 161
copy div "Velma pitts"
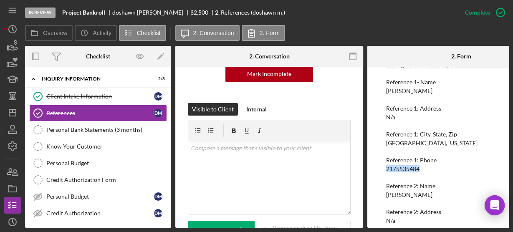
drag, startPoint x: 385, startPoint y: 168, endPoint x: 425, endPoint y: 166, distance: 39.7
click at [430, 169] on div "To edit this form you must mark this item incomplete References Please complete…" at bounding box center [461, 147] width 188 height 161
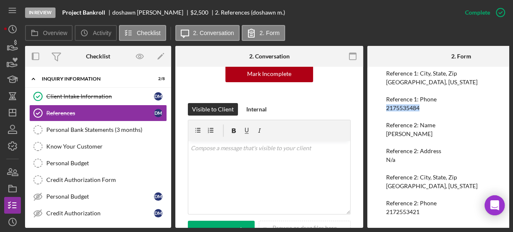
drag, startPoint x: 389, startPoint y: 131, endPoint x: 426, endPoint y: 131, distance: 37.6
click at [426, 131] on div "To edit this form you must mark this item incomplete References Please complete…" at bounding box center [461, 147] width 188 height 161
drag, startPoint x: 383, startPoint y: 209, endPoint x: 421, endPoint y: 209, distance: 38.4
click at [421, 209] on div "To edit this form you must mark this item incomplete References Please complete…" at bounding box center [461, 147] width 188 height 161
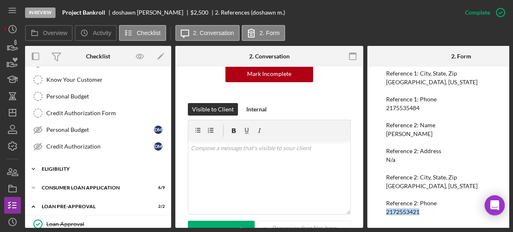
scroll to position [133, 0]
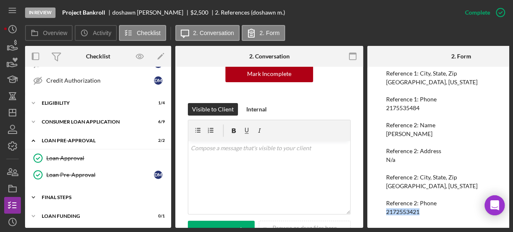
click at [33, 189] on icon "Icon/Expander" at bounding box center [33, 197] width 17 height 17
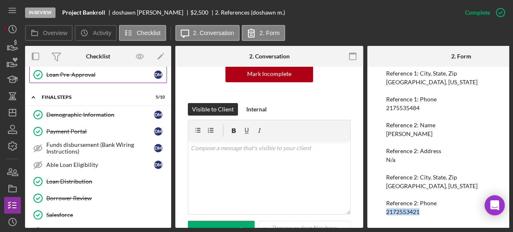
scroll to position [300, 0]
